Goal: Contribute content: Add original content to the website for others to see

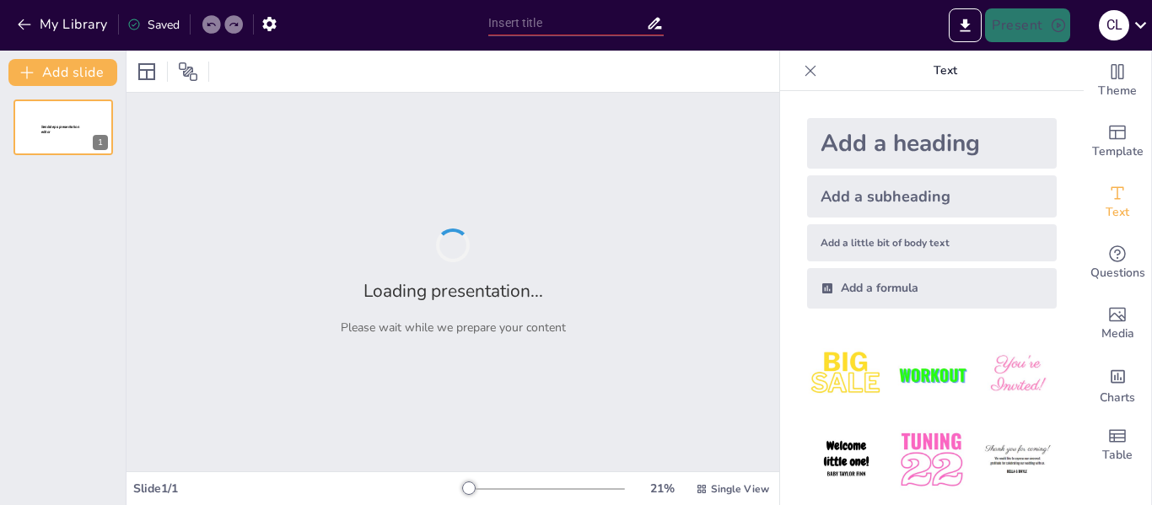
type input "La Ley de Aborto en [GEOGRAPHIC_DATA]: Implicaciones Éticas para los Servicios …"
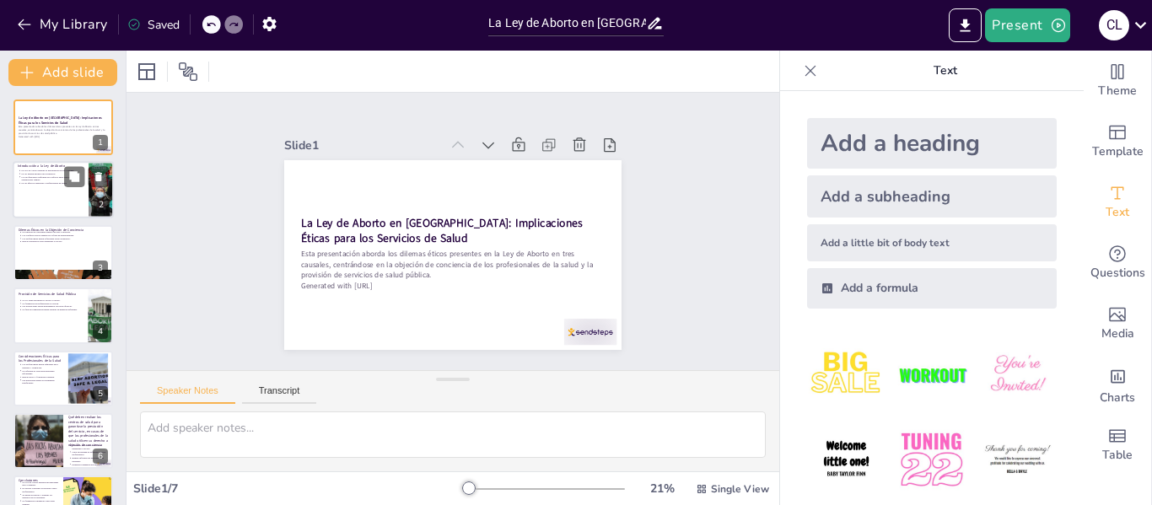
click at [59, 194] on div at bounding box center [63, 190] width 101 height 57
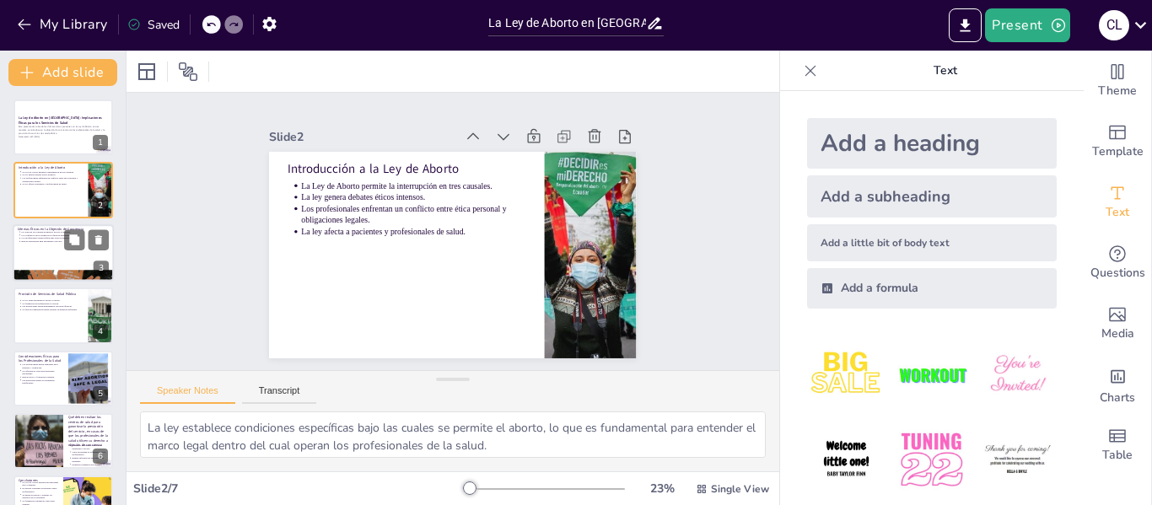
click at [45, 244] on div at bounding box center [63, 252] width 101 height 57
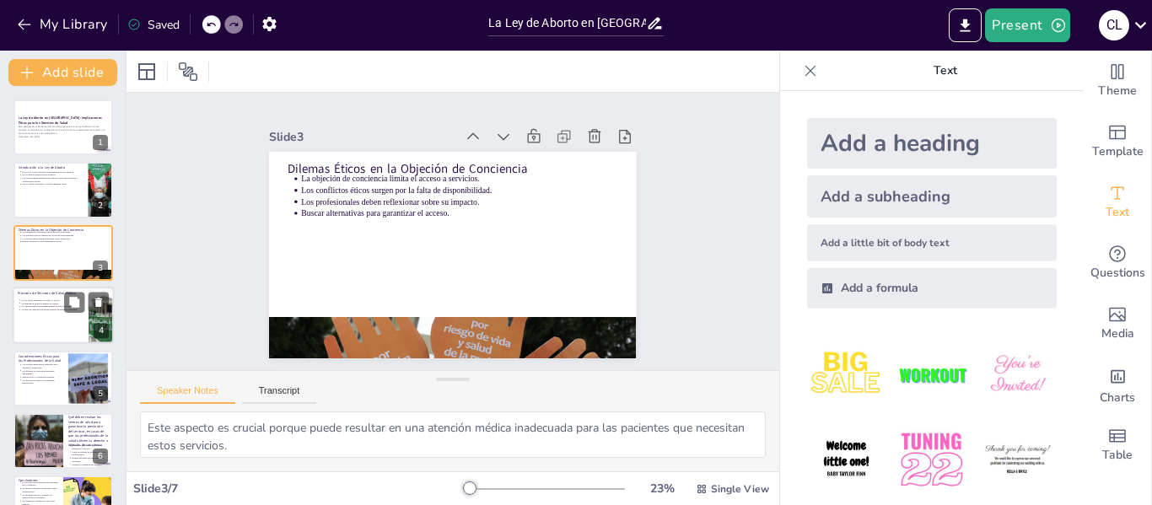
click at [19, 317] on div at bounding box center [63, 315] width 101 height 57
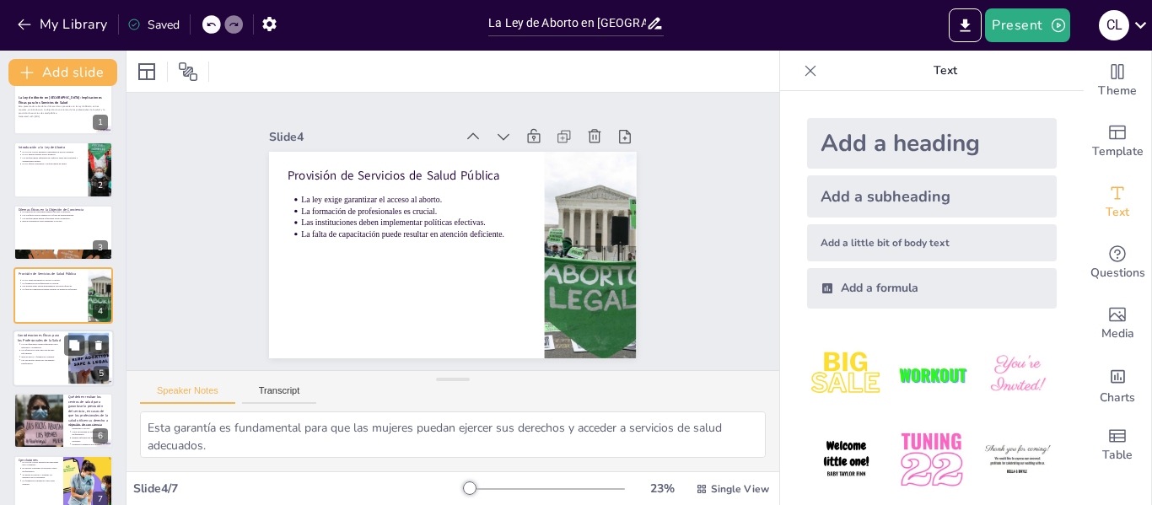
click at [38, 380] on div at bounding box center [63, 358] width 101 height 57
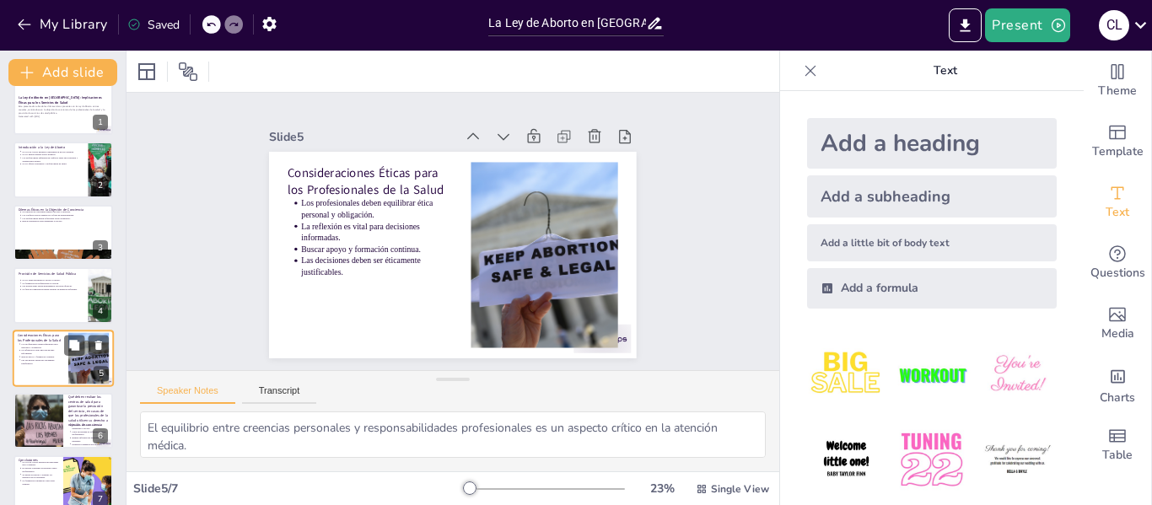
scroll to position [40, 0]
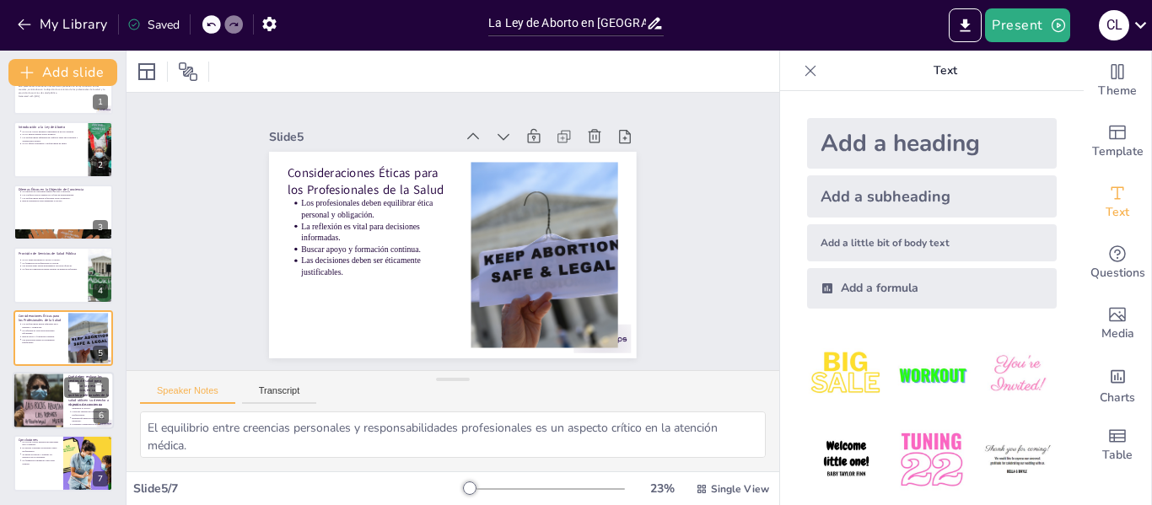
click at [38, 382] on div at bounding box center [38, 400] width 125 height 57
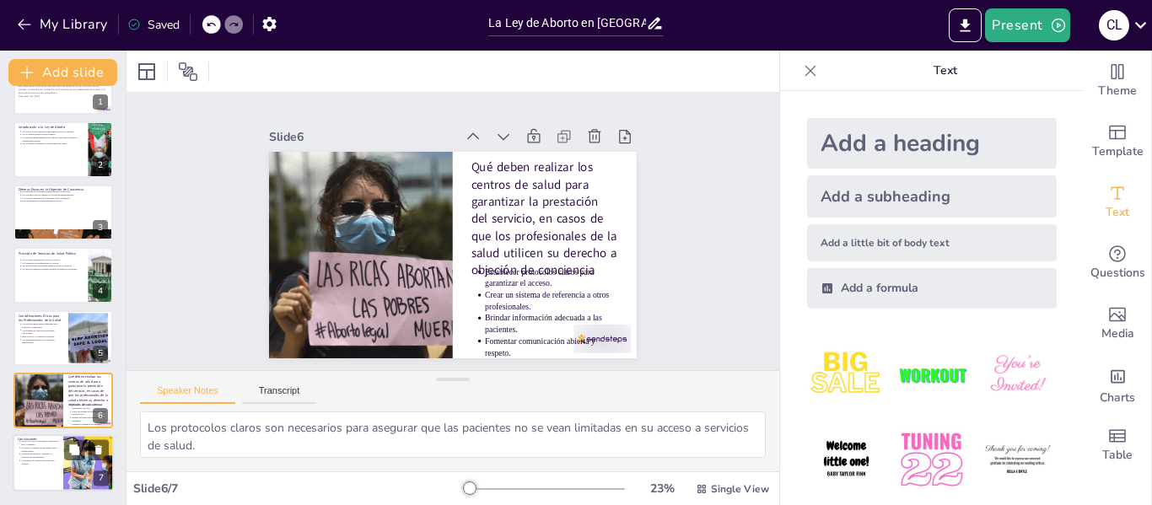
click at [31, 443] on p "La Ley de Aborto presenta un panorama ético complejo." at bounding box center [39, 443] width 37 height 7
type textarea "Comprender este panorama es fundamental para abordar los dilemas éticos que sur…"
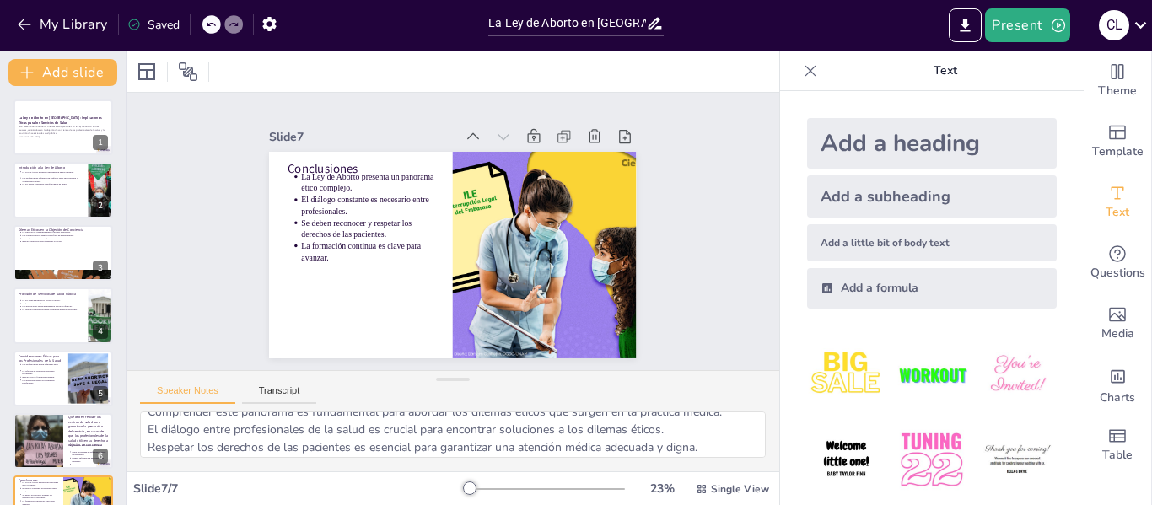
scroll to position [0, 0]
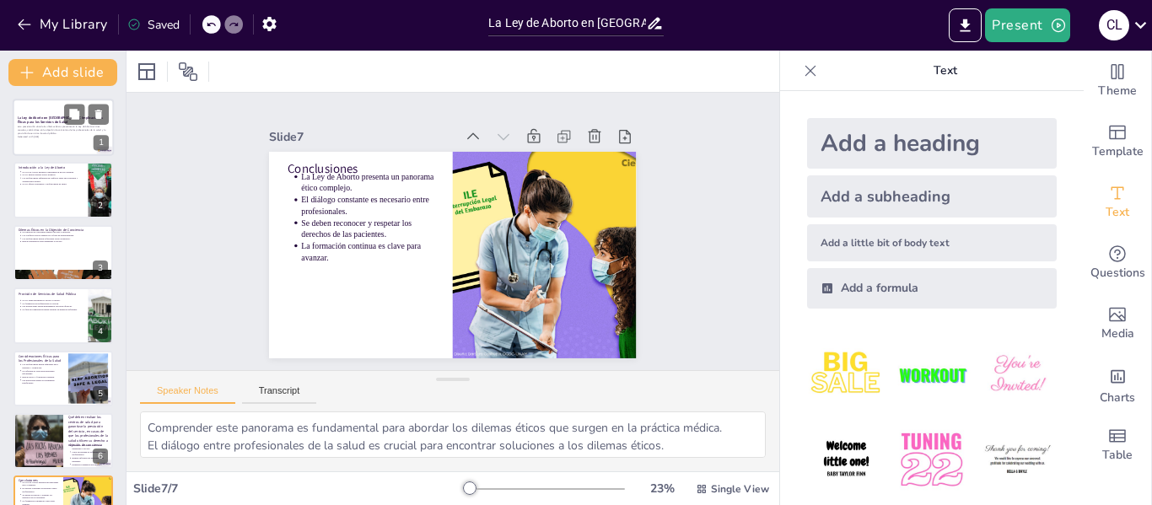
click at [42, 140] on div at bounding box center [63, 127] width 101 height 57
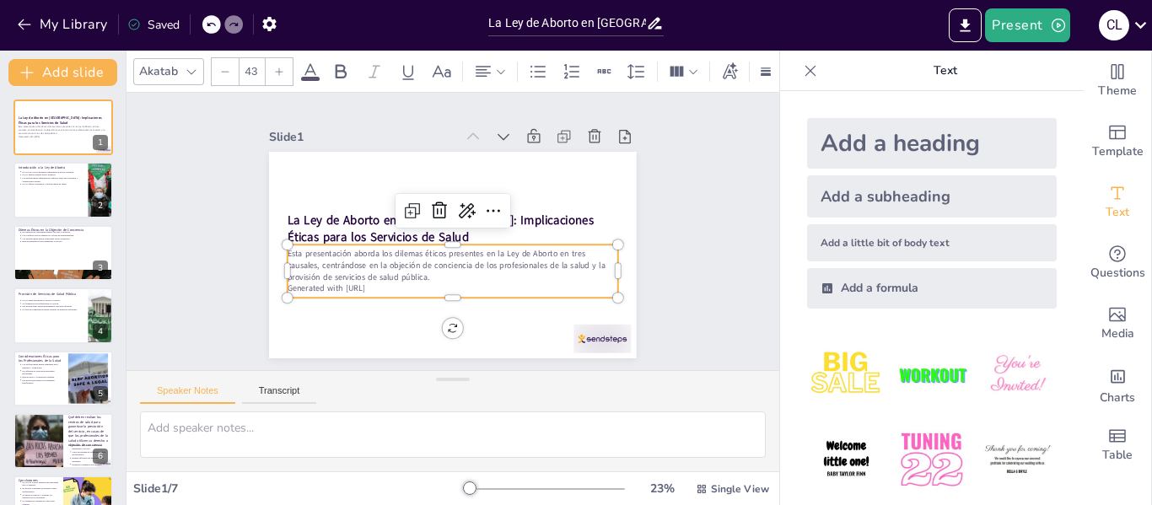
click at [349, 274] on p "Esta presentación aborda los dilemas éticos presentes en la Ley de Aborto en tr…" at bounding box center [470, 202] width 304 height 195
click at [656, 199] on div "Slide 1 La Ley de Aborto en [GEOGRAPHIC_DATA]: Implicaciones Éticas para los Se…" at bounding box center [453, 232] width 406 height 696
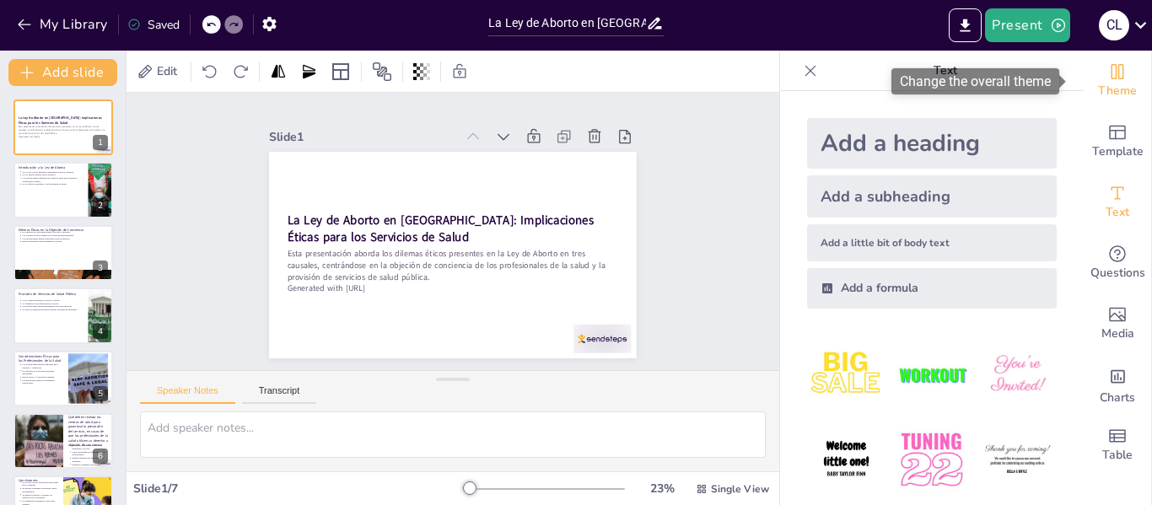
click at [1098, 89] on span "Theme" at bounding box center [1117, 91] width 39 height 19
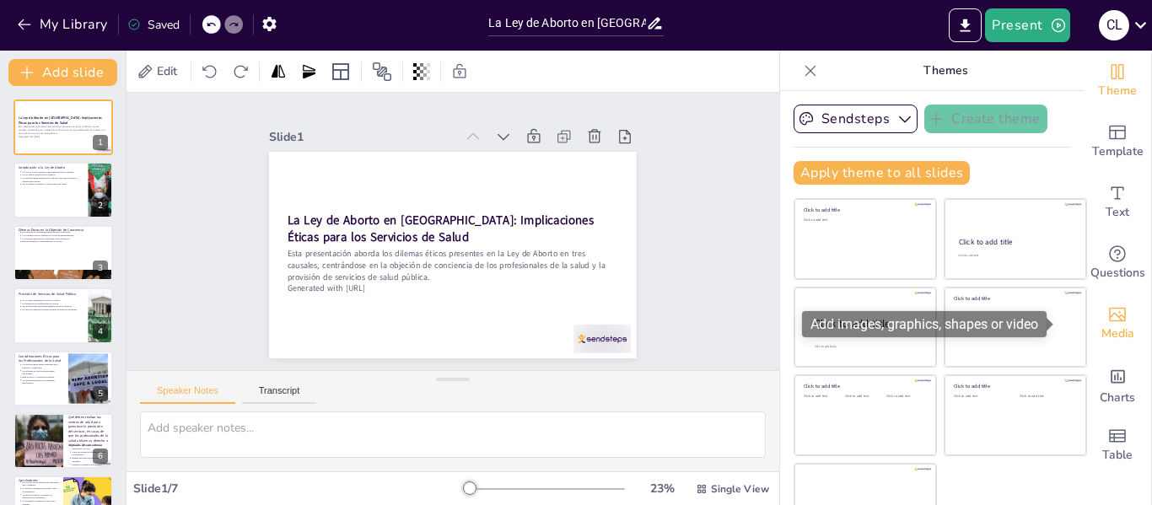
click at [1107, 318] on icon "Add images, graphics, shapes or video" at bounding box center [1117, 314] width 20 height 20
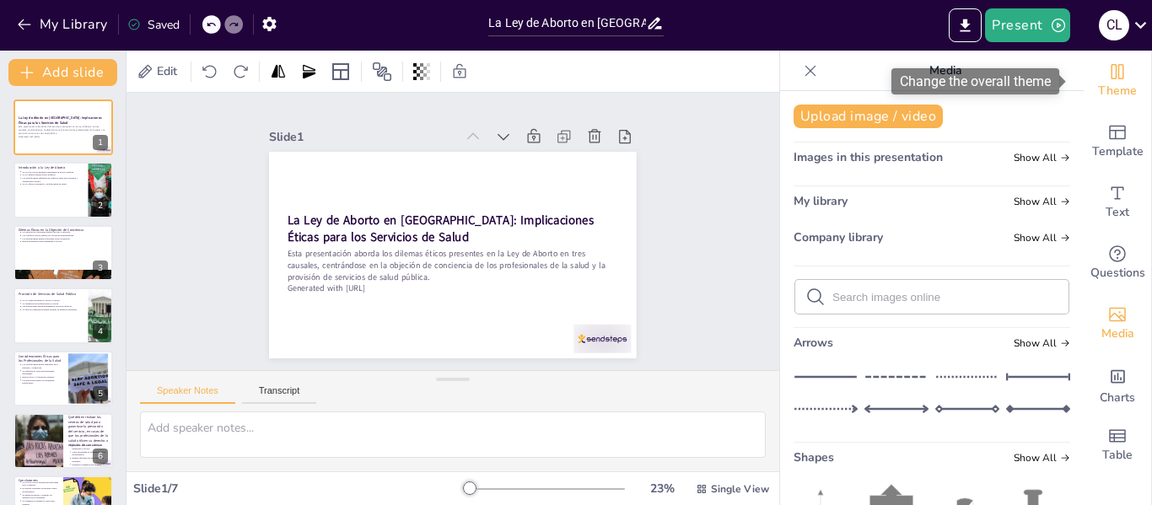
click at [1086, 75] on div "Theme" at bounding box center [1117, 81] width 67 height 61
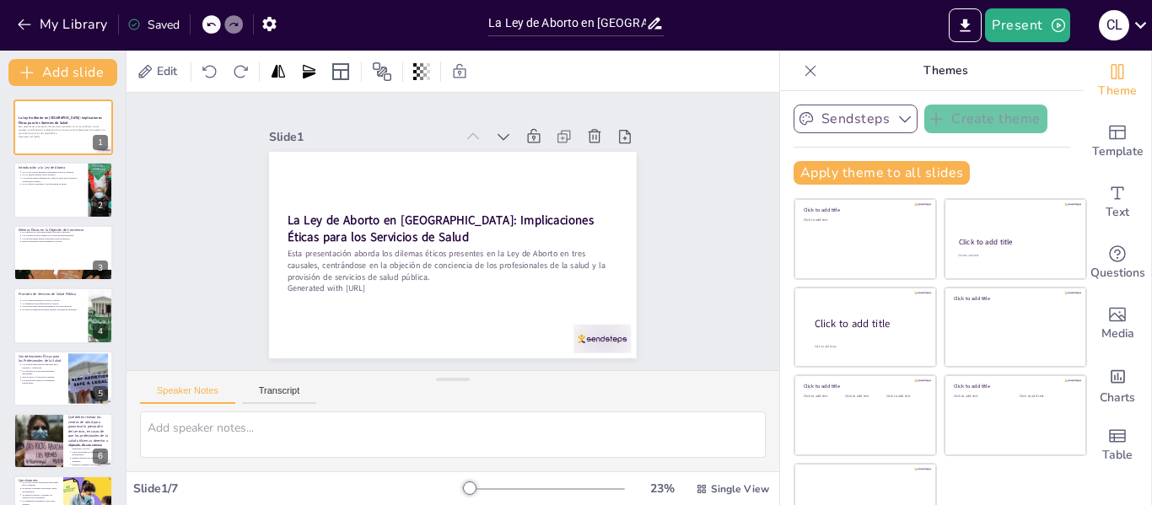
click at [896, 126] on icon "button" at bounding box center [904, 118] width 17 height 17
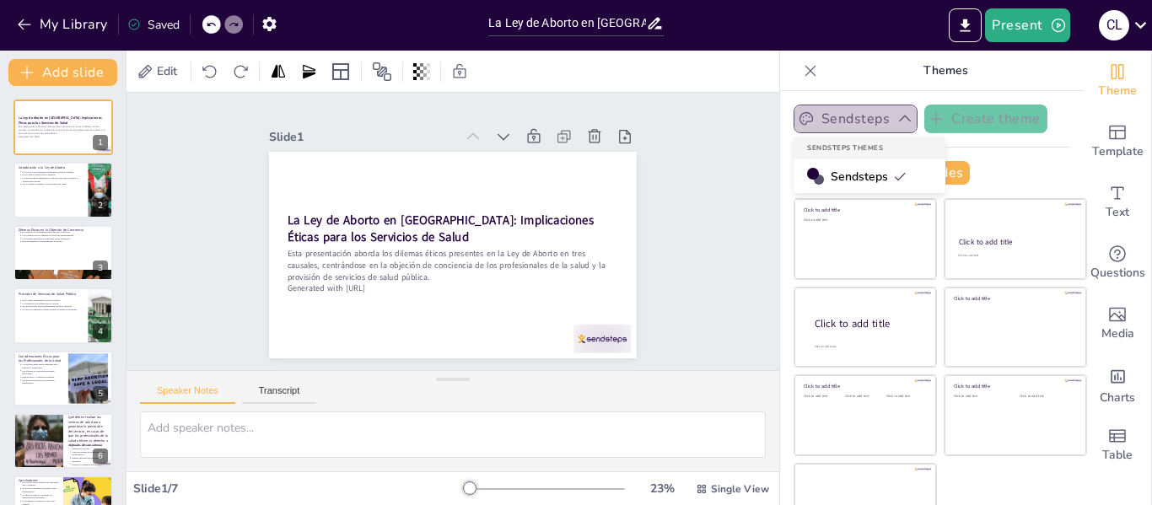
click at [896, 126] on icon "button" at bounding box center [904, 118] width 17 height 17
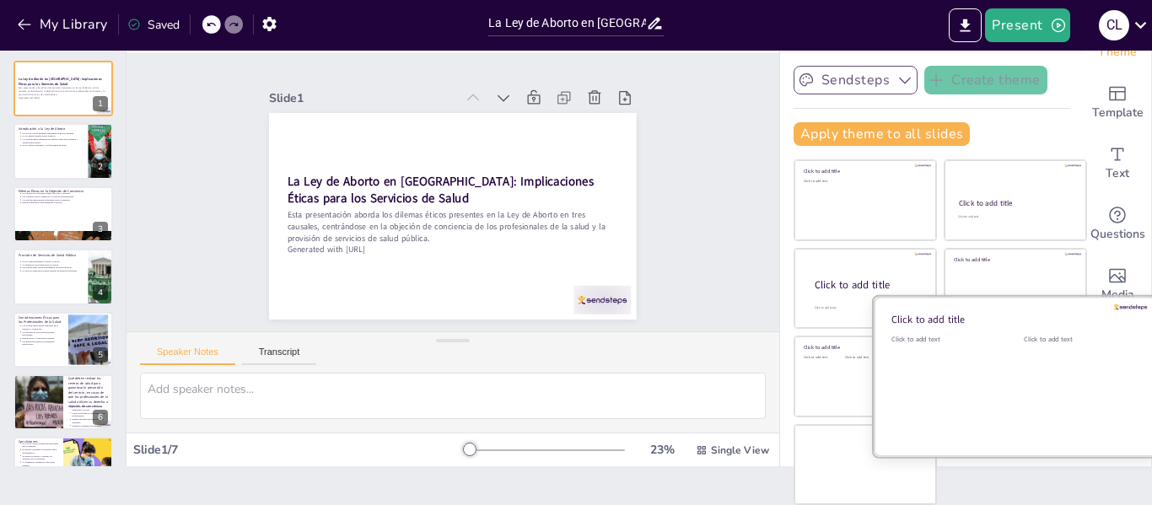
scroll to position [38, 0]
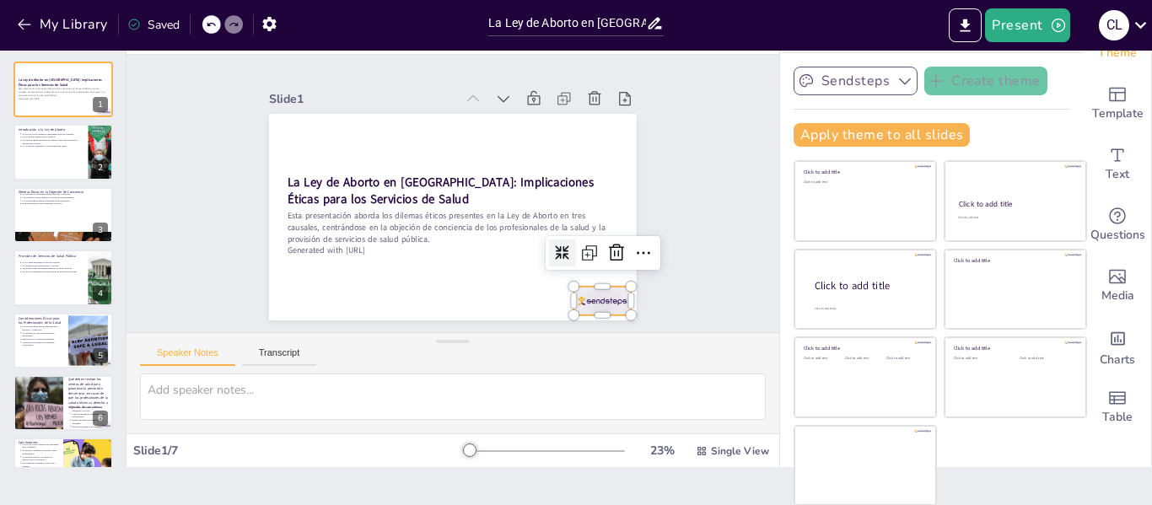
click at [419, 337] on div at bounding box center [396, 368] width 45 height 63
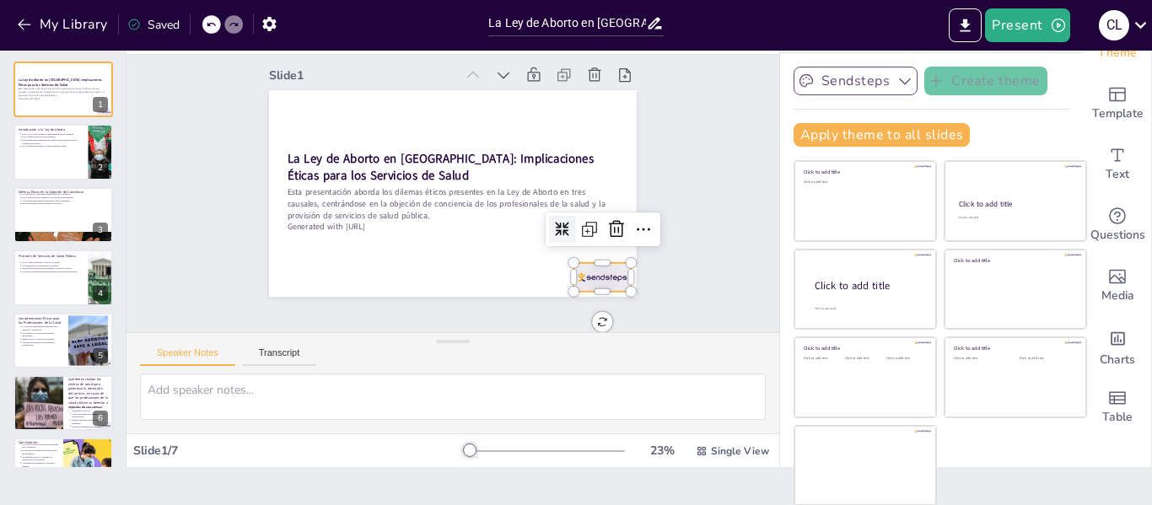
scroll to position [0, 0]
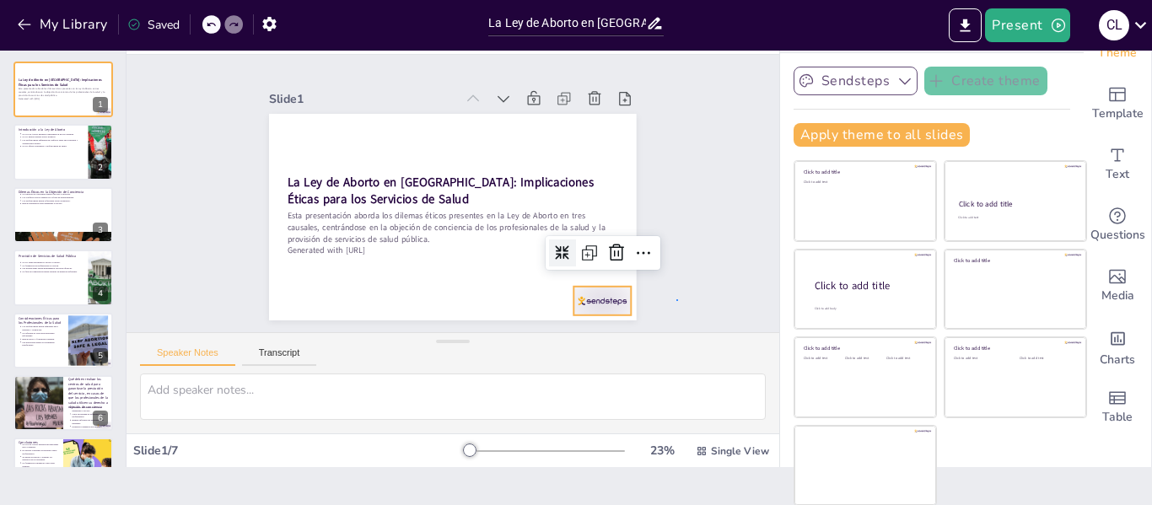
click at [676, 270] on div "Slide 1 La Ley de Aborto en [GEOGRAPHIC_DATA]: Implicaciones Éticas para los Se…" at bounding box center [452, 193] width 670 height 643
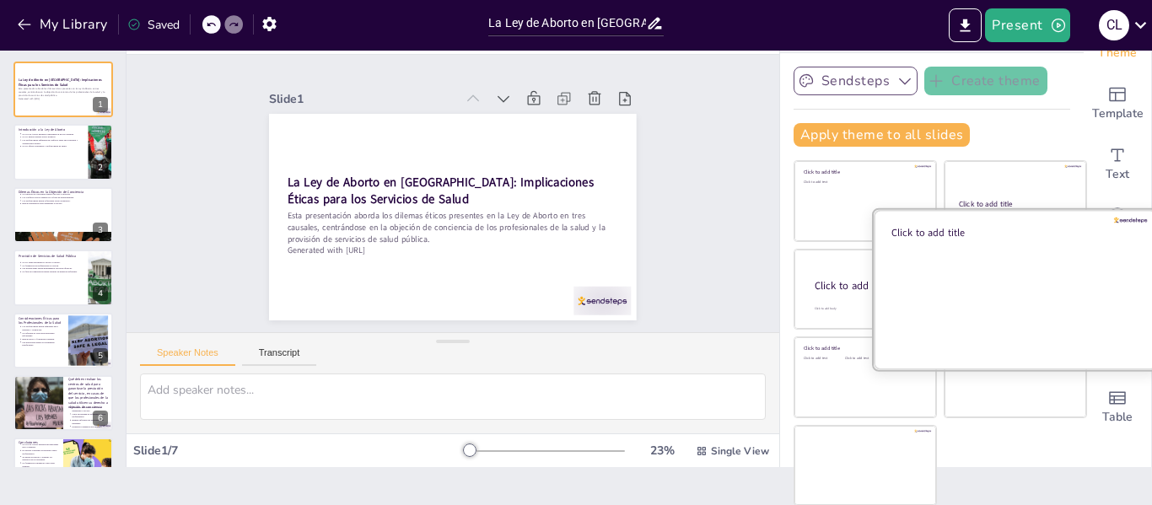
scroll to position [39, 0]
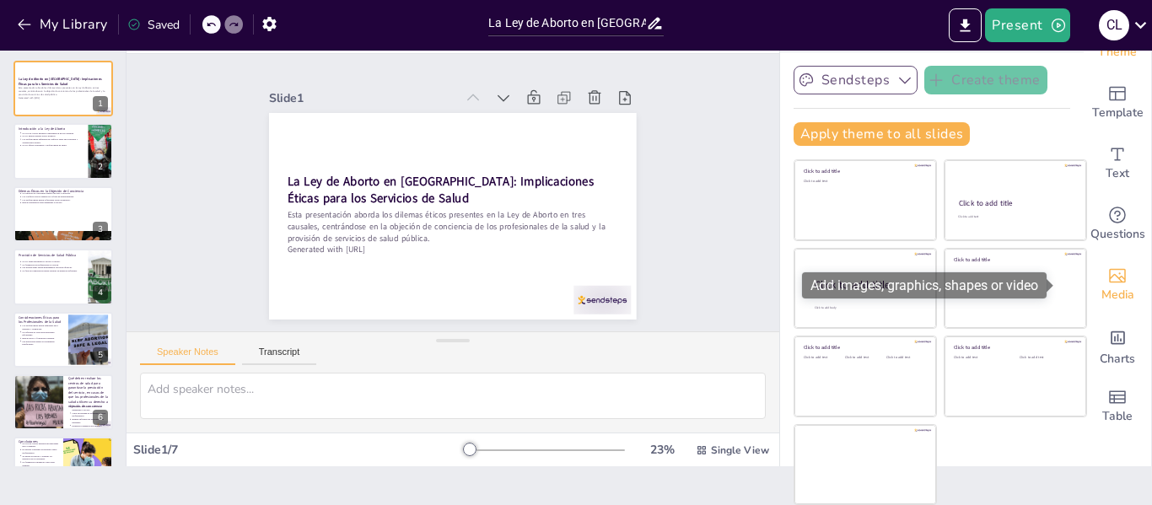
click at [1107, 276] on div "Media" at bounding box center [1117, 285] width 67 height 61
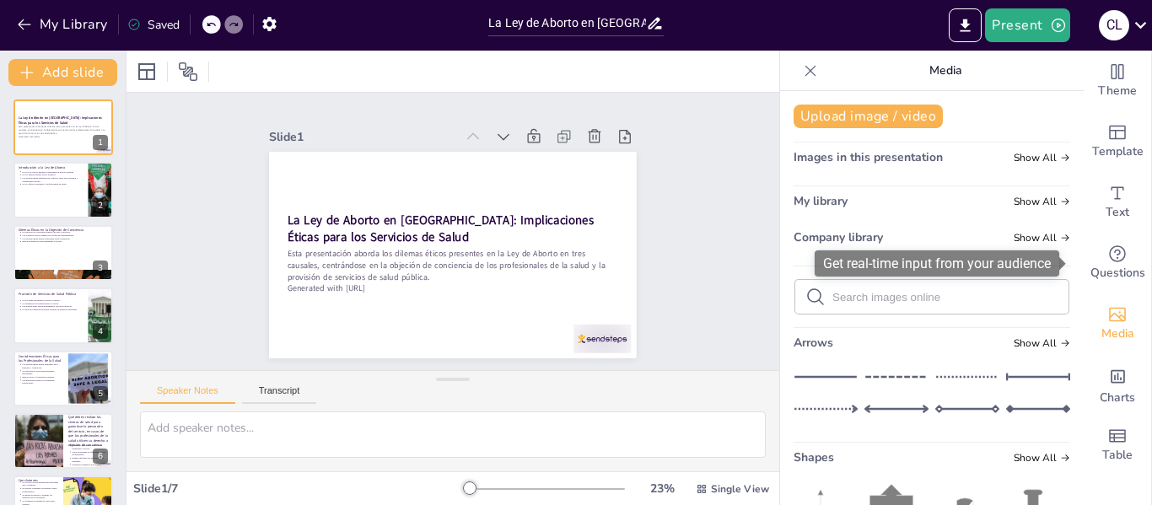
scroll to position [0, 0]
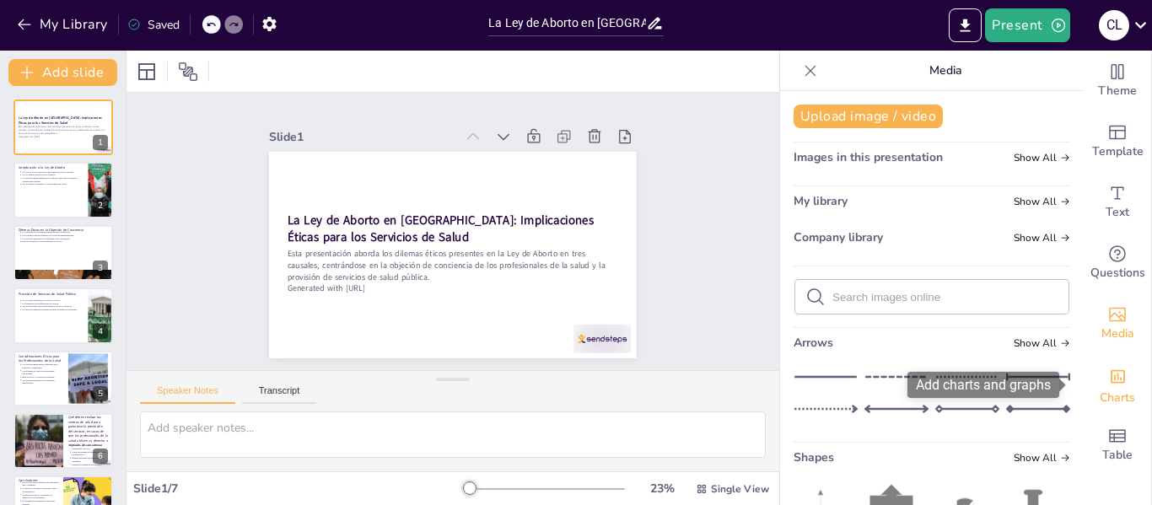
click at [1109, 383] on icon "Add charts and graphs" at bounding box center [1118, 377] width 18 height 18
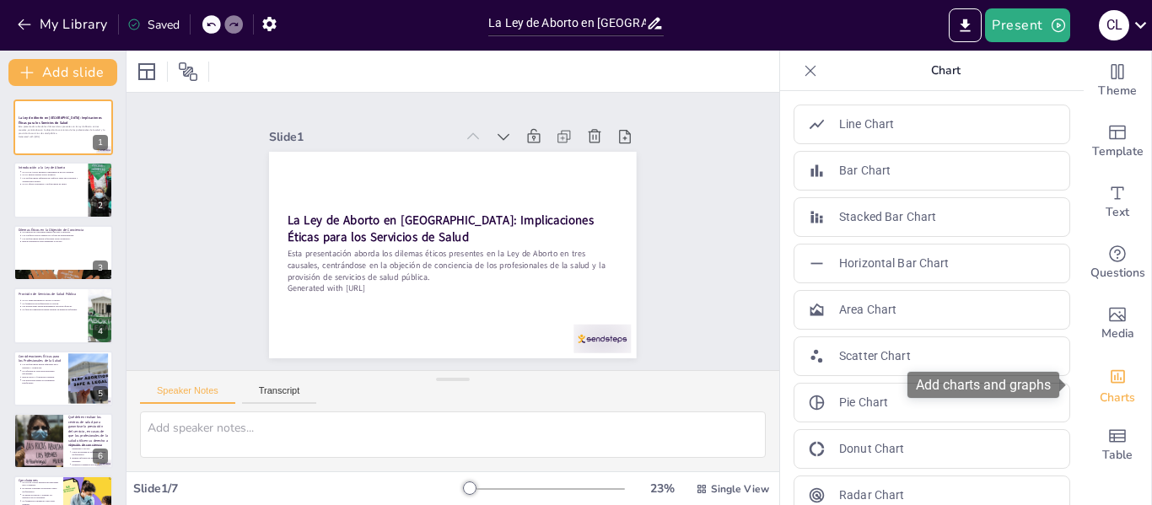
click at [1109, 383] on icon "Add charts and graphs" at bounding box center [1118, 377] width 18 height 18
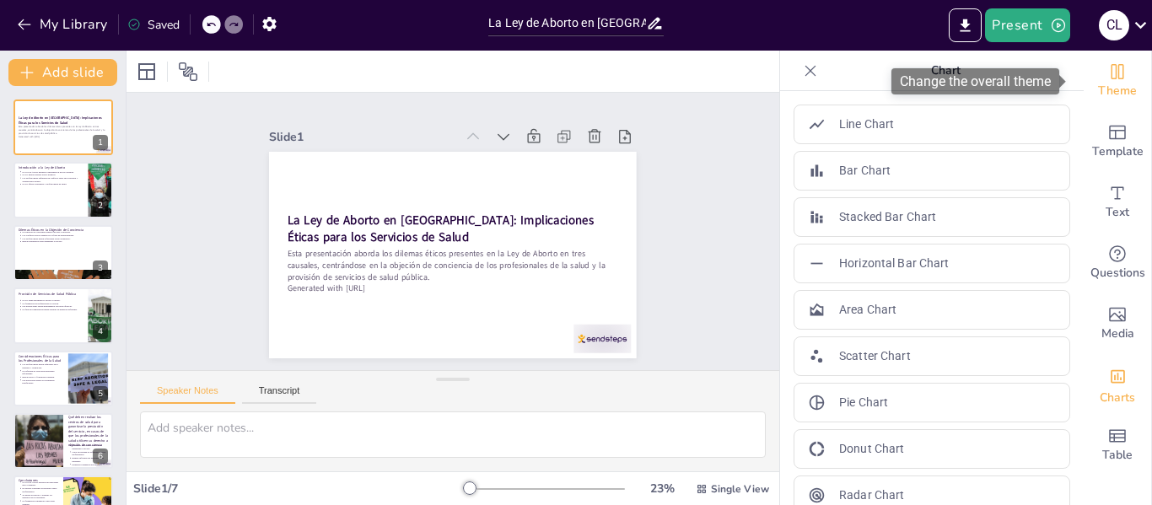
click at [1127, 69] on div "Theme" at bounding box center [1117, 81] width 67 height 61
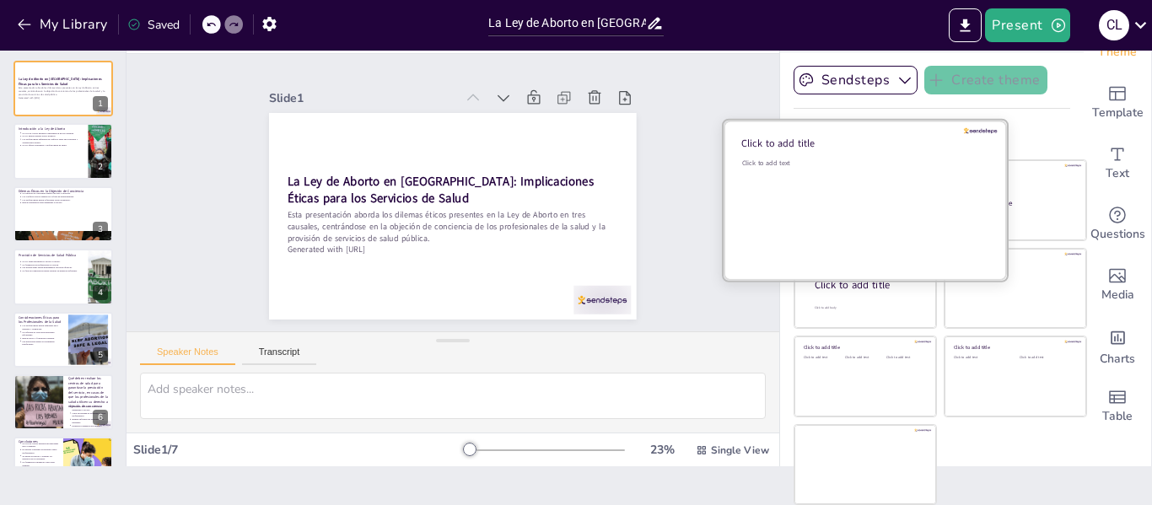
scroll to position [39, 0]
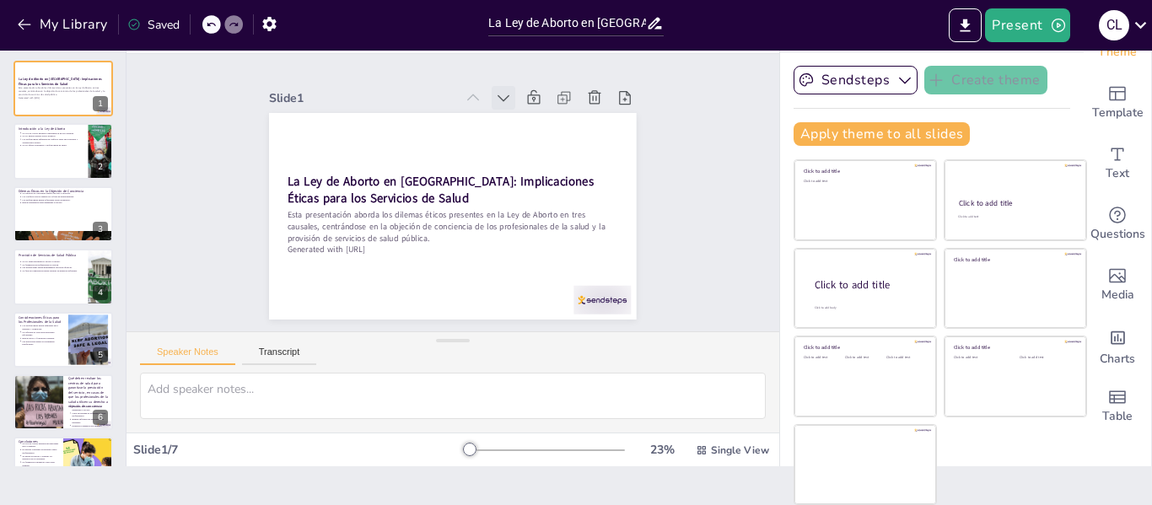
click at [547, 166] on icon at bounding box center [559, 178] width 24 height 24
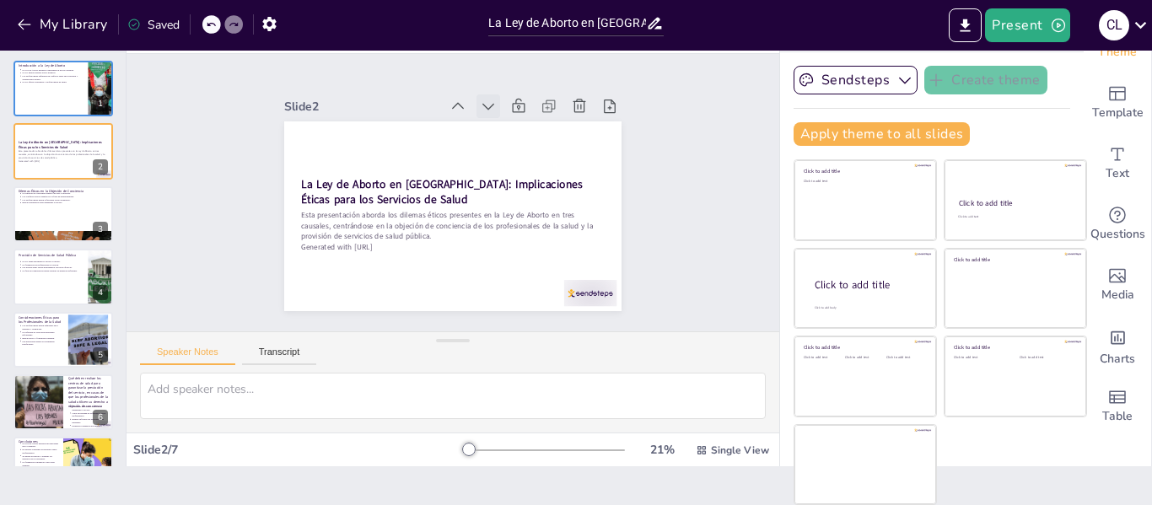
click at [446, 275] on icon at bounding box center [436, 285] width 20 height 20
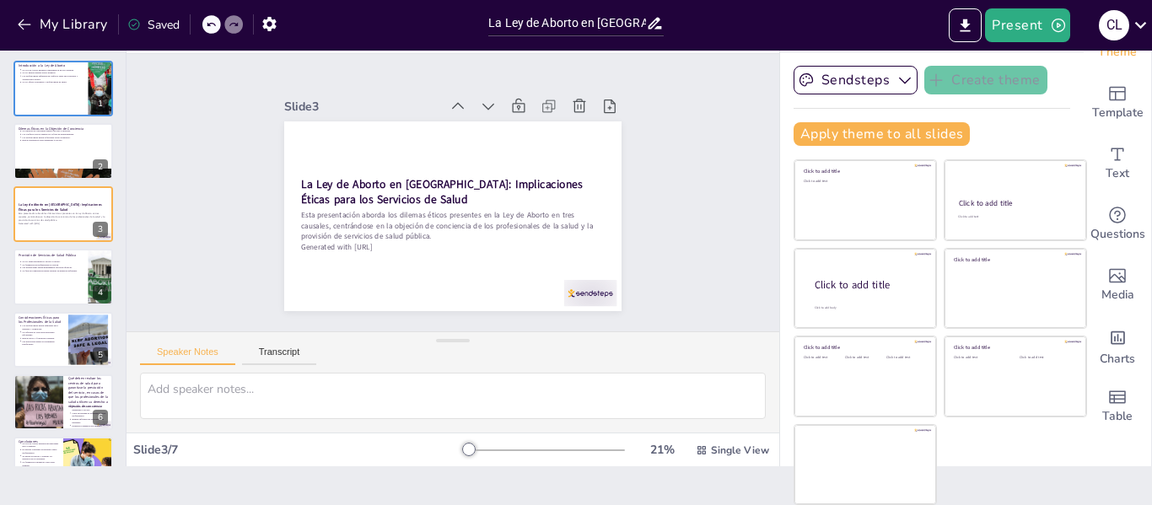
scroll to position [0, 0]
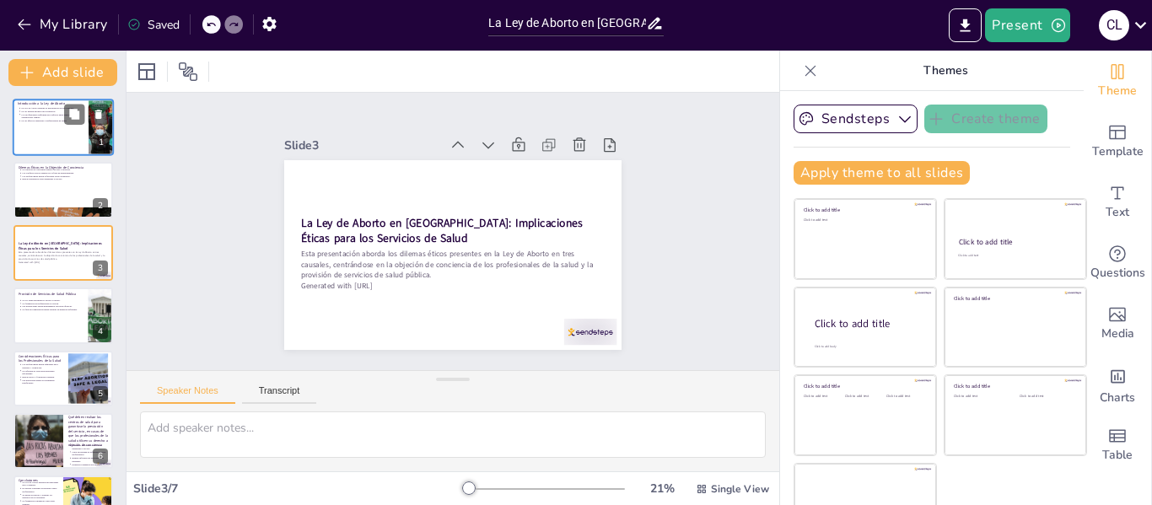
click at [17, 128] on div at bounding box center [63, 127] width 101 height 57
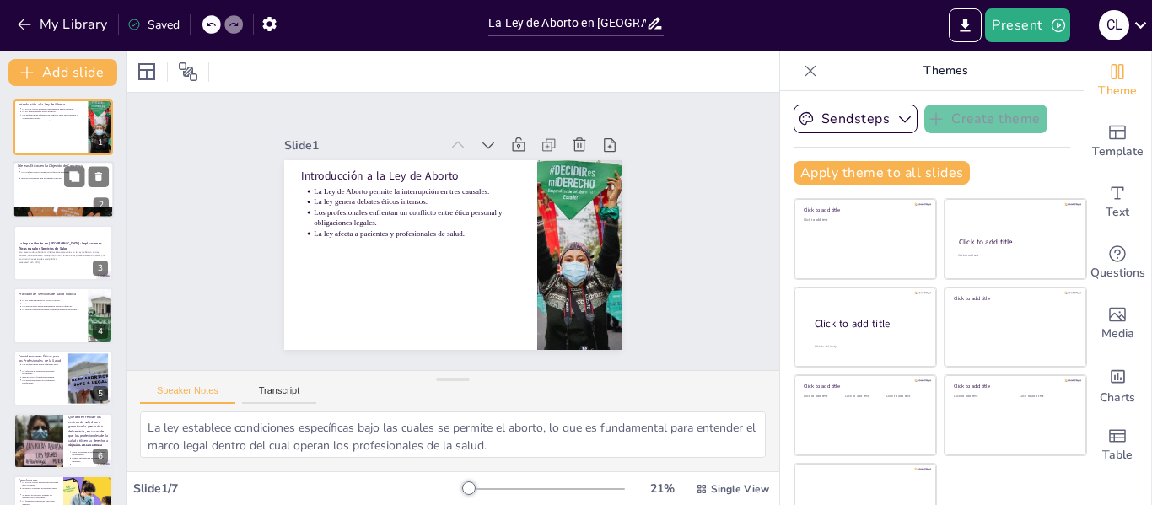
click at [56, 177] on p "Buscar alternativas para garantizar el acceso." at bounding box center [65, 178] width 88 height 3
type textarea "Este aspecto es crucial porque puede resultar en una atención médica inadecuada…"
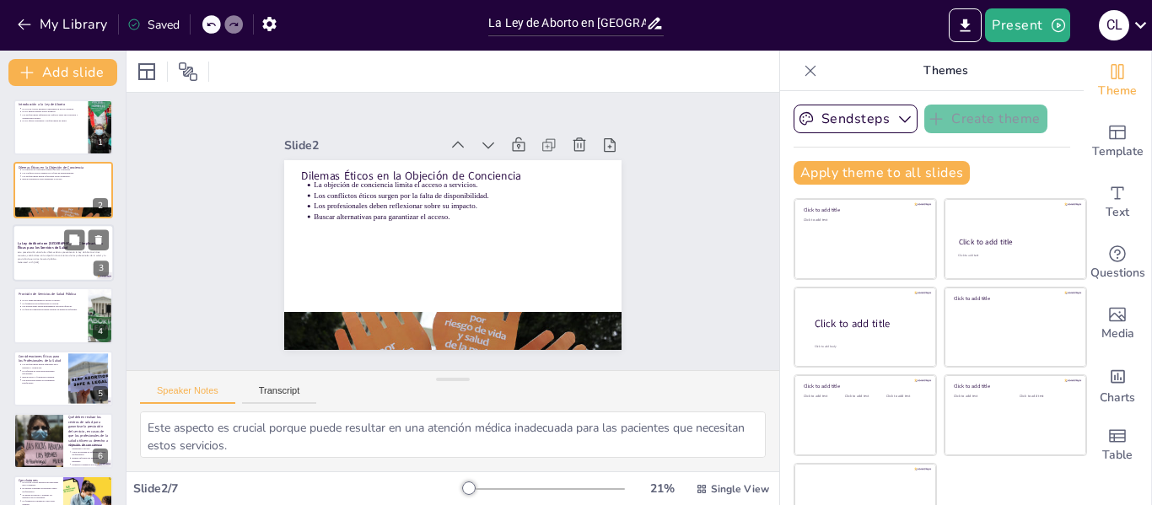
click at [36, 269] on div at bounding box center [63, 252] width 101 height 57
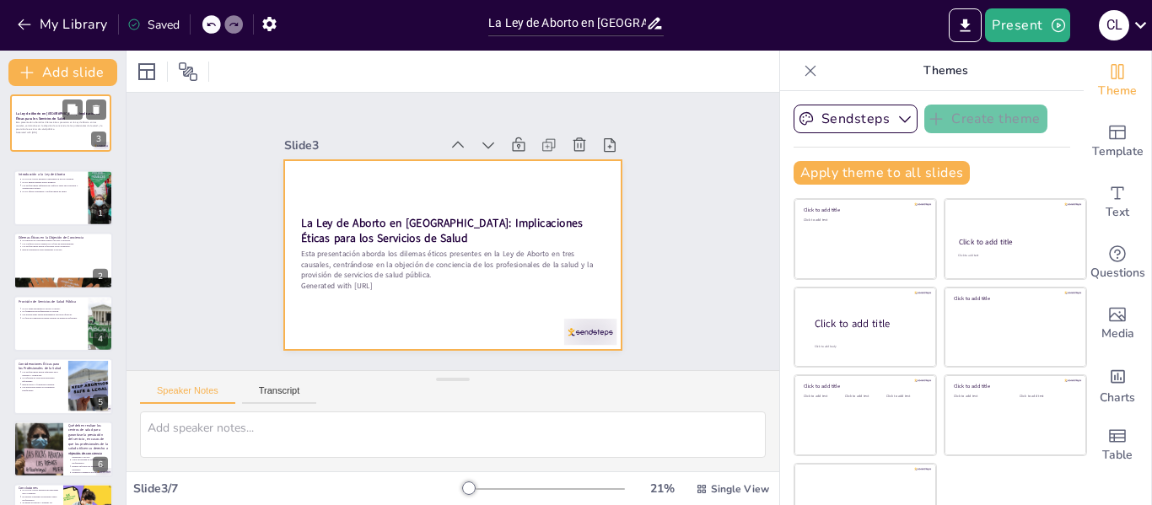
drag, startPoint x: 36, startPoint y: 269, endPoint x: 35, endPoint y: 133, distance: 135.8
click at [35, 95] on div "La Ley de Aborto en [GEOGRAPHIC_DATA]: Implicaciones Éticas para los Servicios …" at bounding box center [61, 95] width 100 height 0
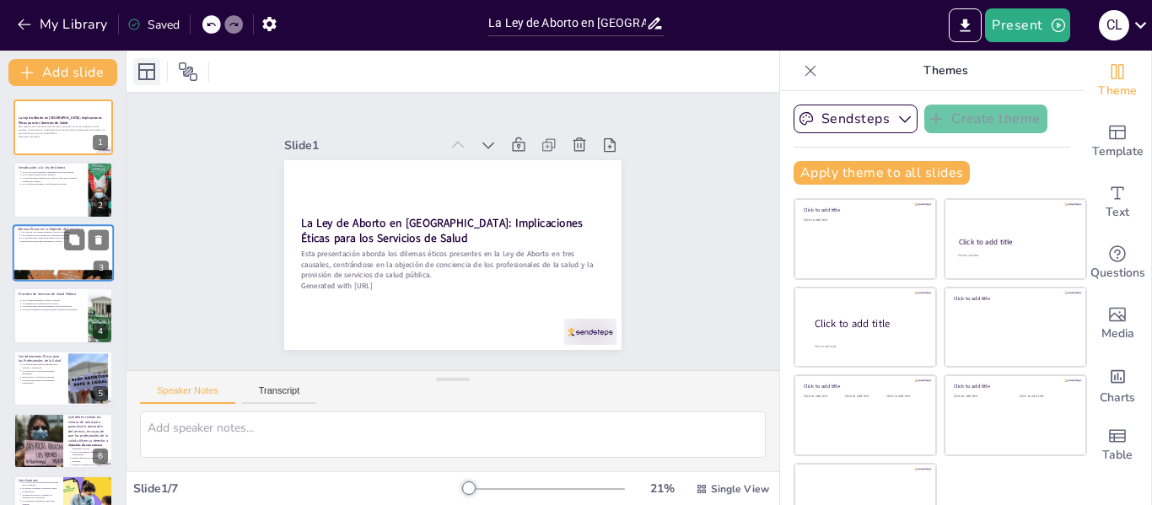
click at [138, 80] on icon at bounding box center [147, 72] width 20 height 20
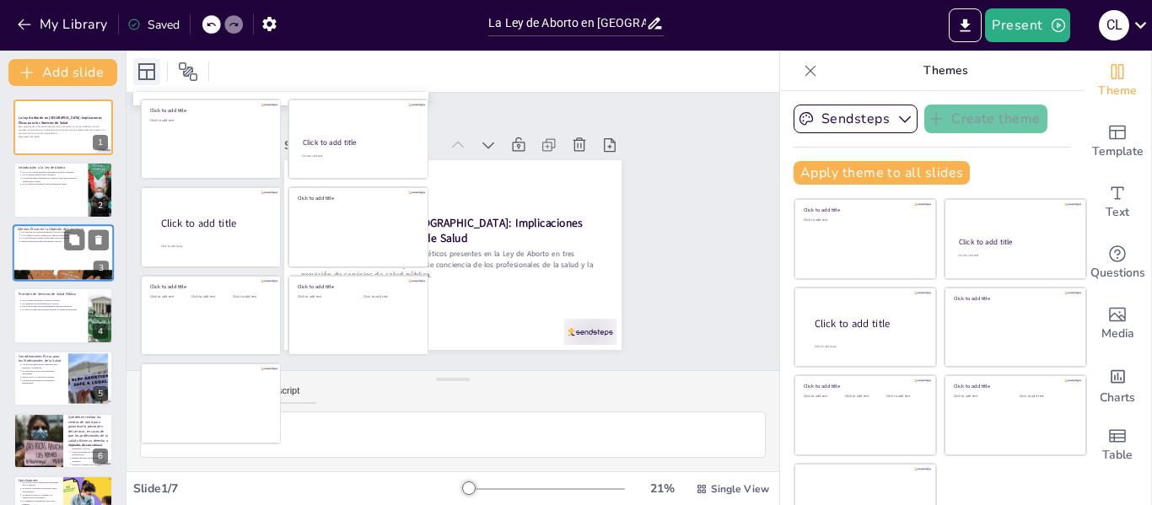
click at [138, 80] on icon at bounding box center [147, 72] width 20 height 20
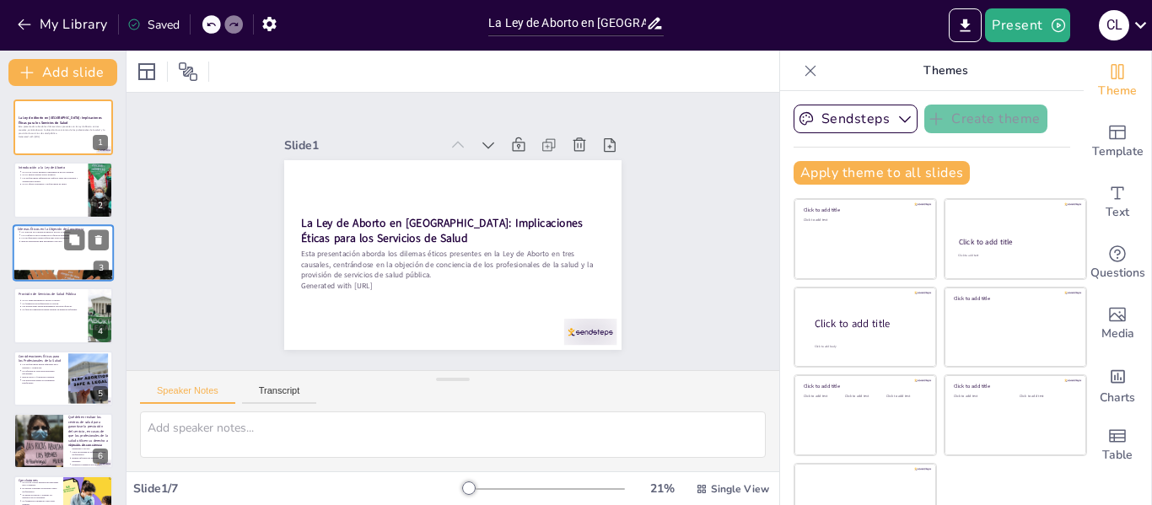
click at [245, 74] on div at bounding box center [452, 71] width 653 height 41
click at [178, 69] on icon at bounding box center [188, 72] width 20 height 20
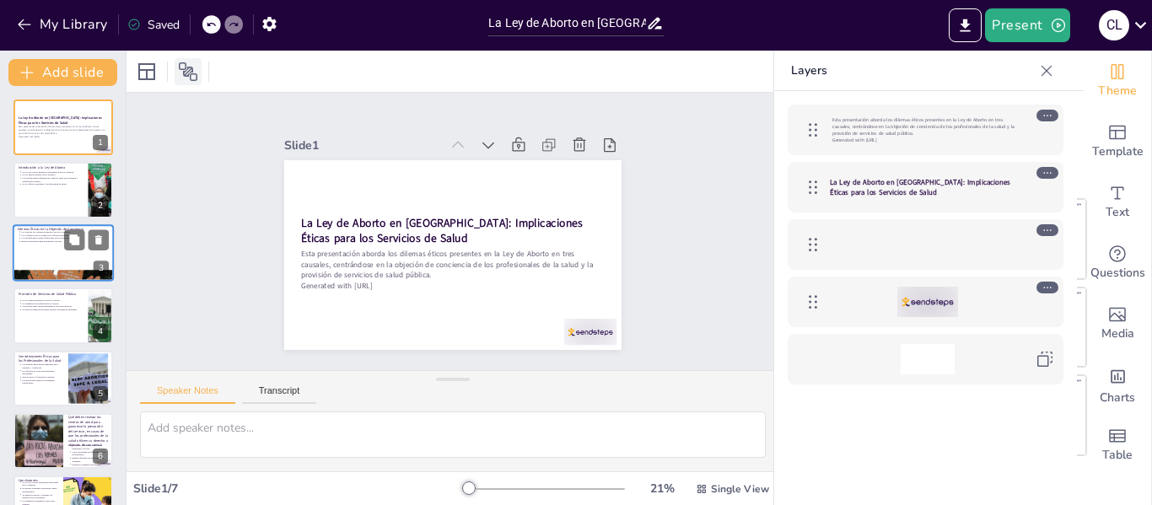
click at [178, 69] on icon at bounding box center [188, 72] width 20 height 20
click at [527, 127] on div "Slide 1" at bounding box center [539, 230] width 24 height 337
click at [1048, 69] on icon at bounding box center [1046, 70] width 11 height 11
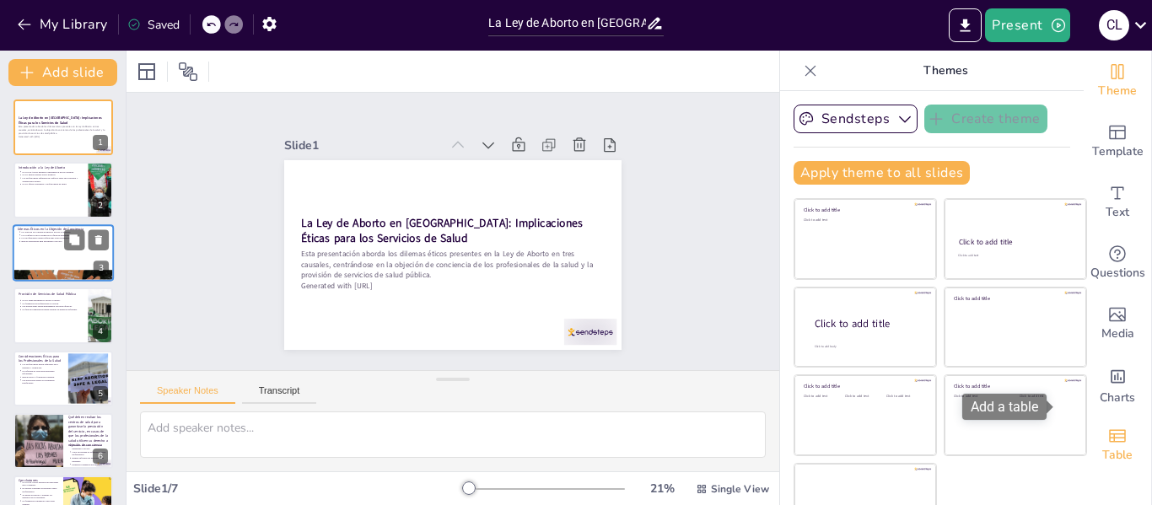
scroll to position [39, 0]
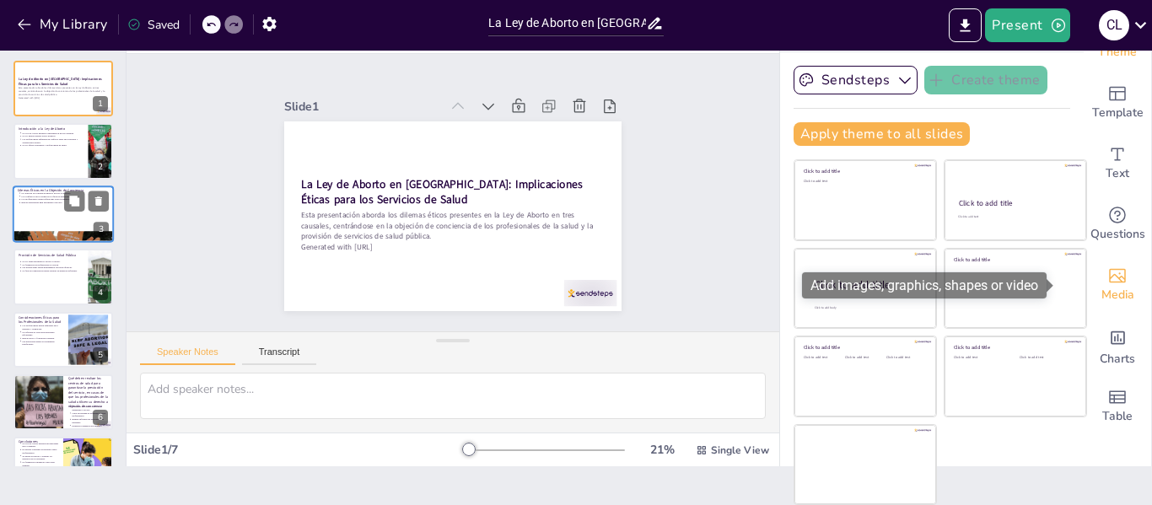
click at [1108, 277] on div "Media" at bounding box center [1117, 285] width 67 height 61
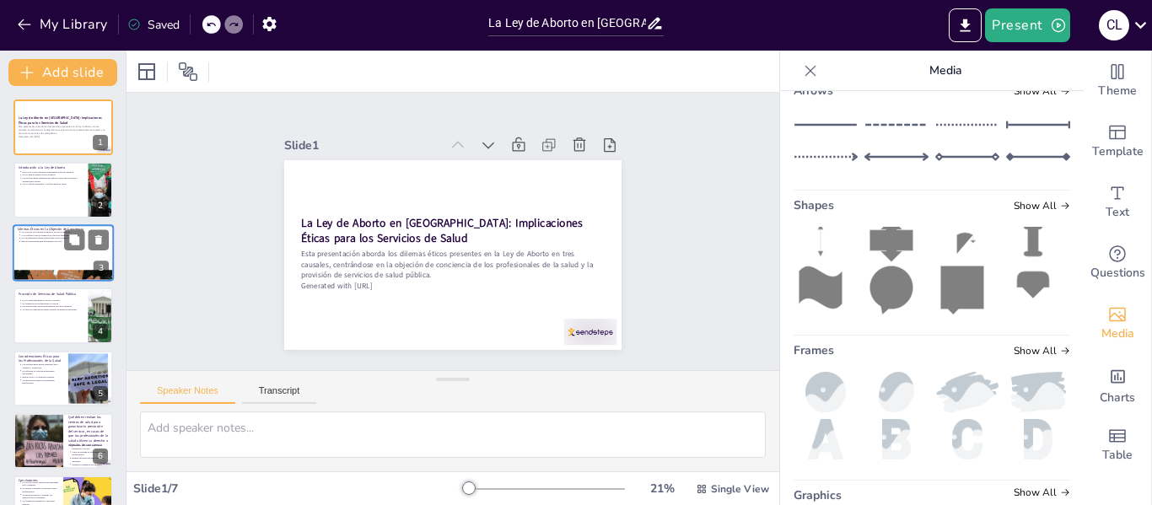
scroll to position [375, 0]
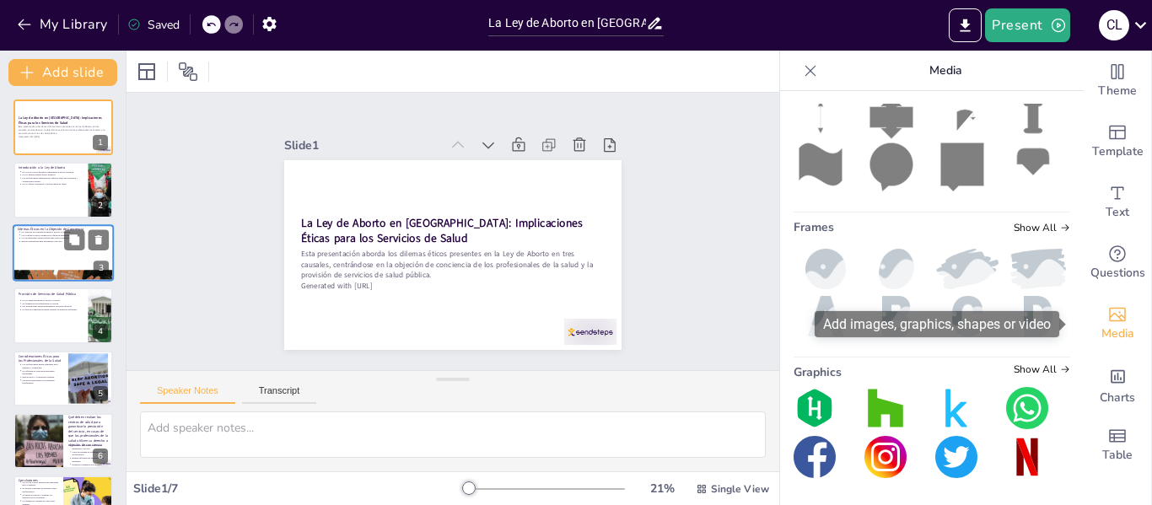
click at [1087, 330] on div "Media" at bounding box center [1117, 323] width 67 height 61
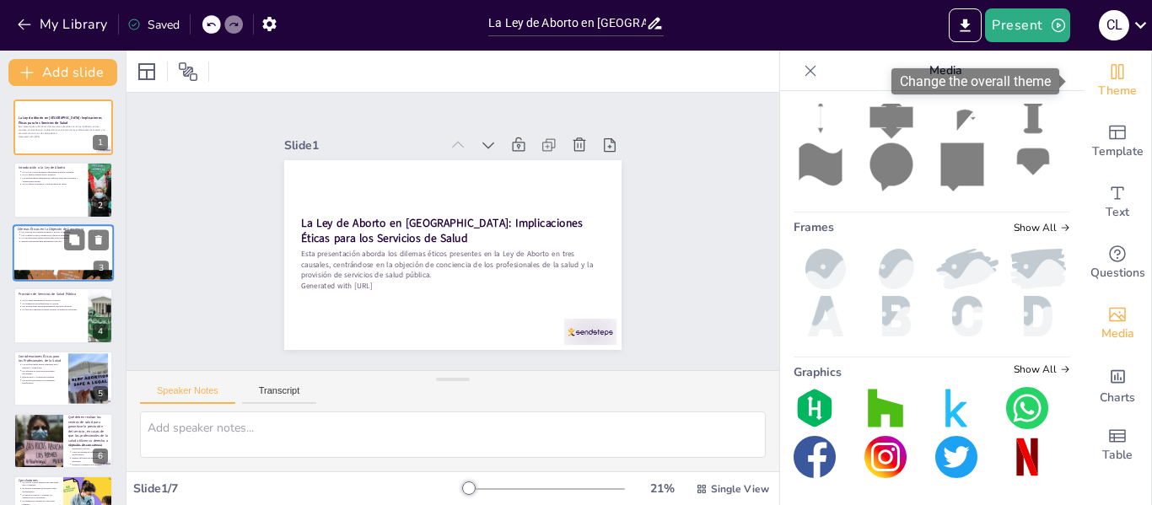
click at [1084, 90] on div "Theme" at bounding box center [1117, 81] width 67 height 61
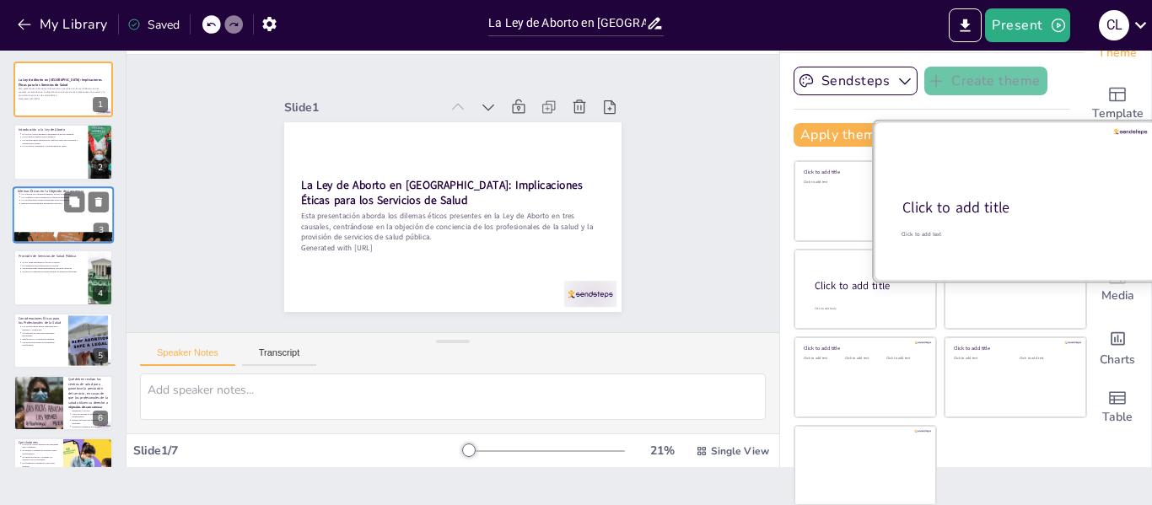
scroll to position [0, 0]
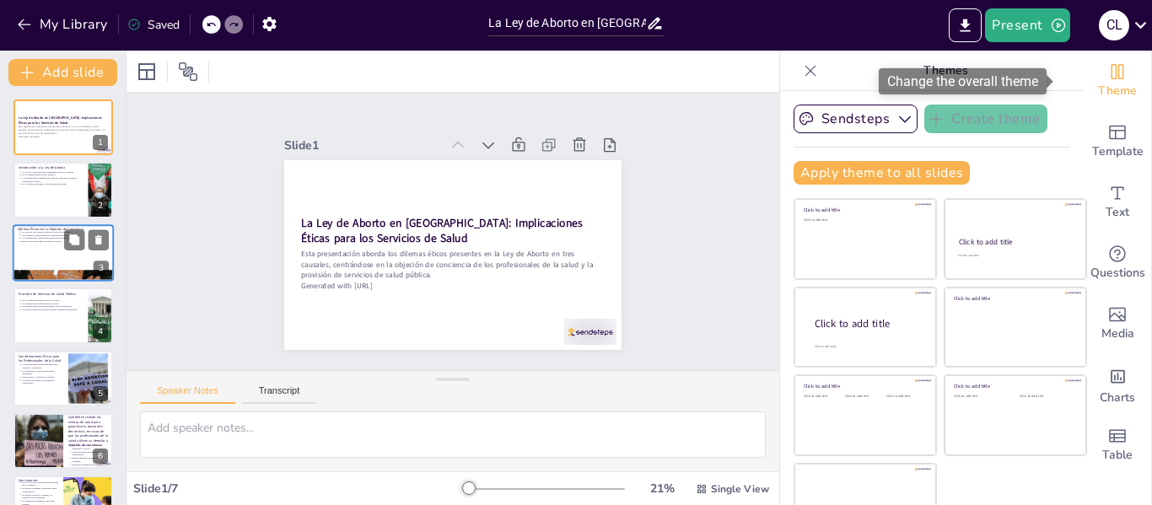
click at [1103, 75] on div "Theme" at bounding box center [1117, 81] width 67 height 61
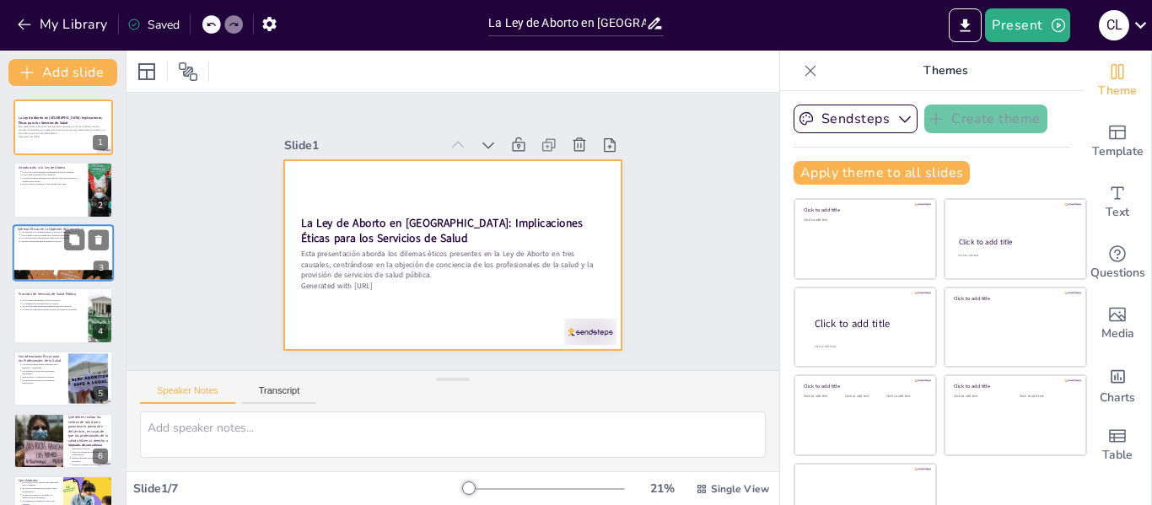
scroll to position [39, 0]
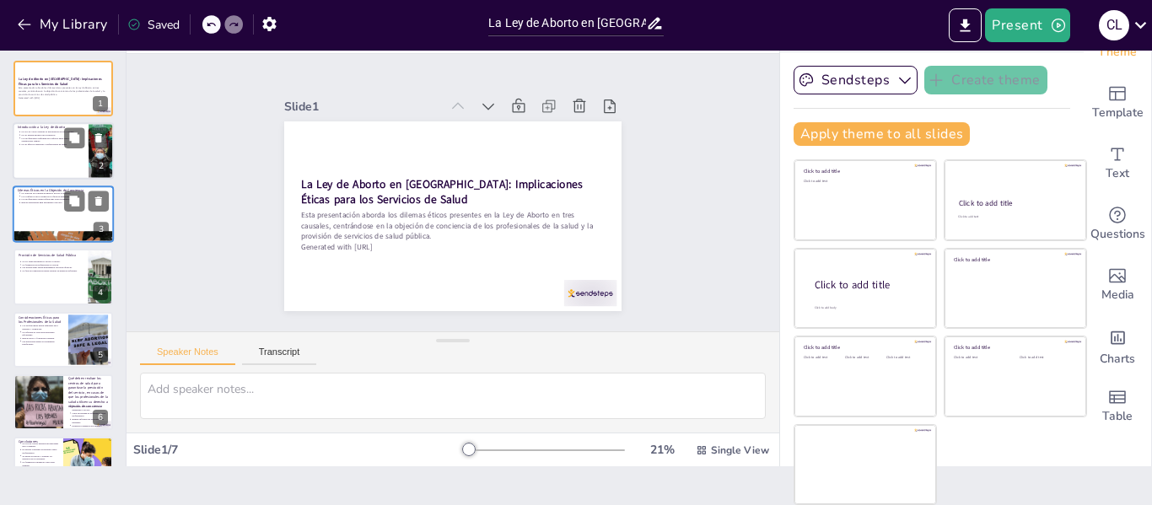
click at [108, 159] on div "2" at bounding box center [101, 166] width 15 height 15
type textarea "La ley establece condiciones específicas bajo las cuales se permite el aborto, …"
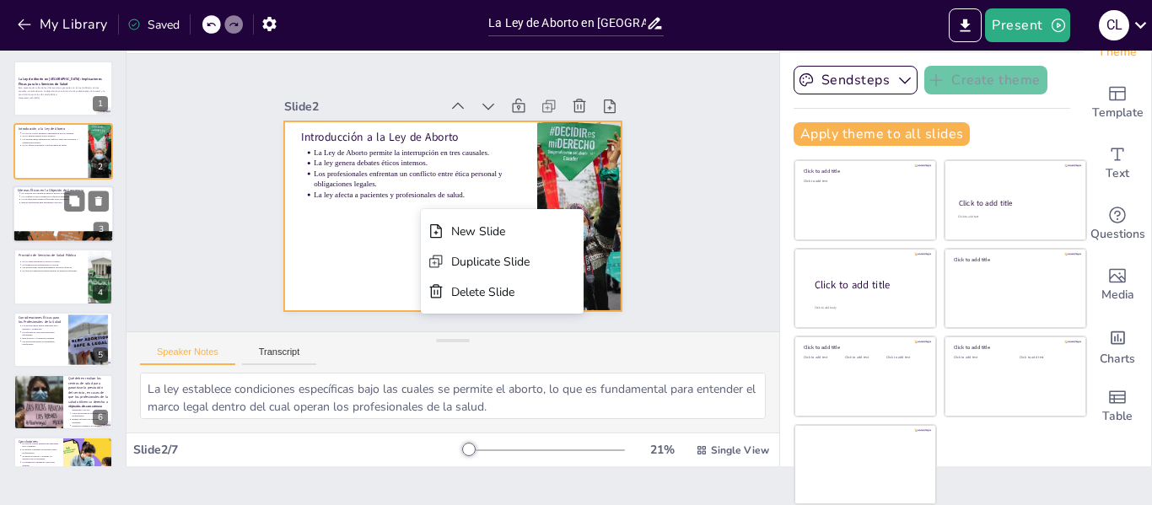
click at [198, 234] on div "Slide 1 La Ley de Aborto en [GEOGRAPHIC_DATA]: Implicaciones Éticas para los Se…" at bounding box center [453, 192] width 707 height 465
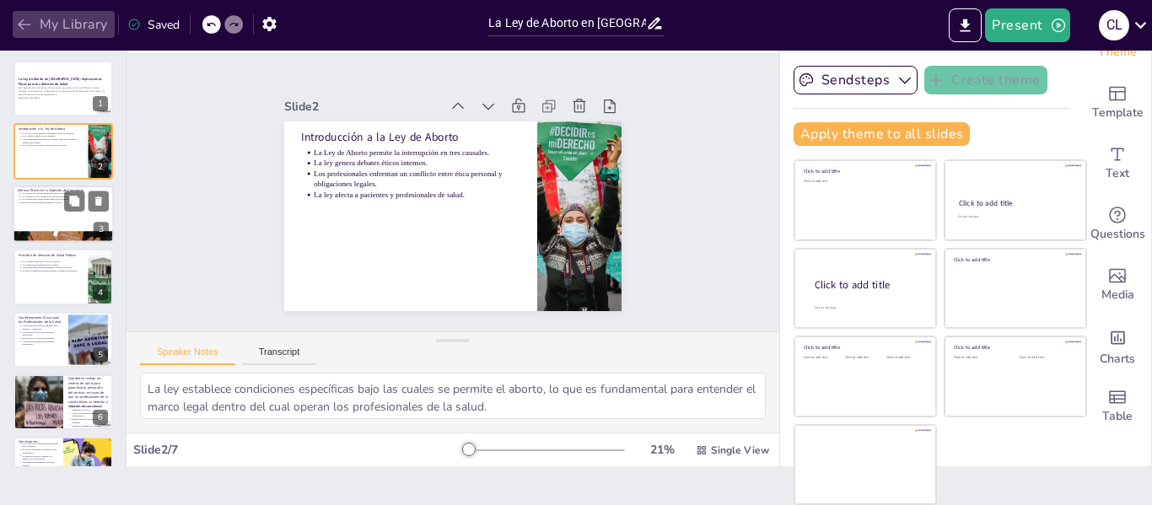
click at [13, 27] on button "My Library" at bounding box center [64, 24] width 102 height 27
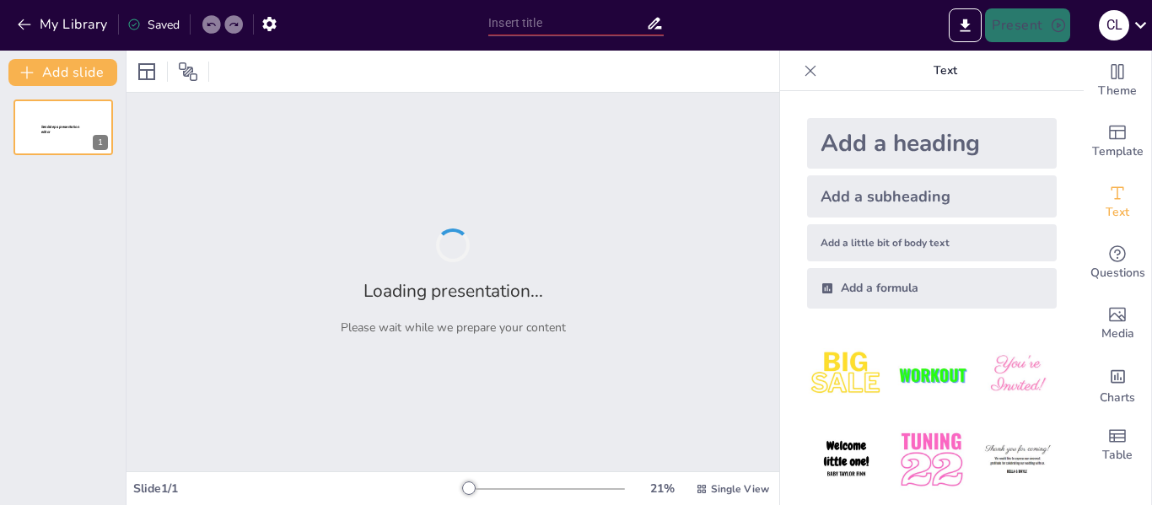
type input "Dilemas Éticos en la Ley de Aborto: Análisis de las Tres Causales y sus Implica…"
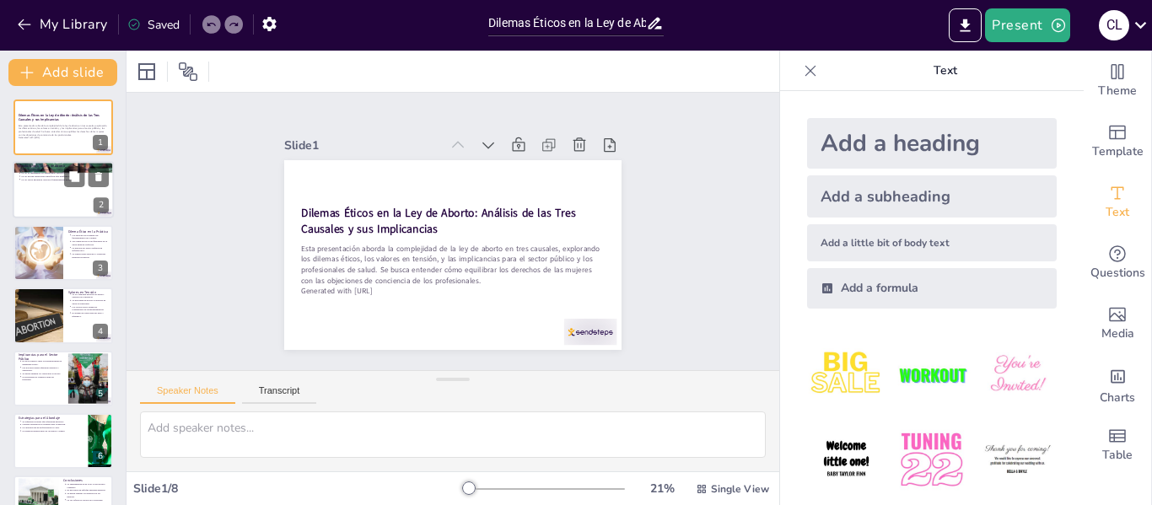
click at [60, 195] on div at bounding box center [63, 190] width 101 height 57
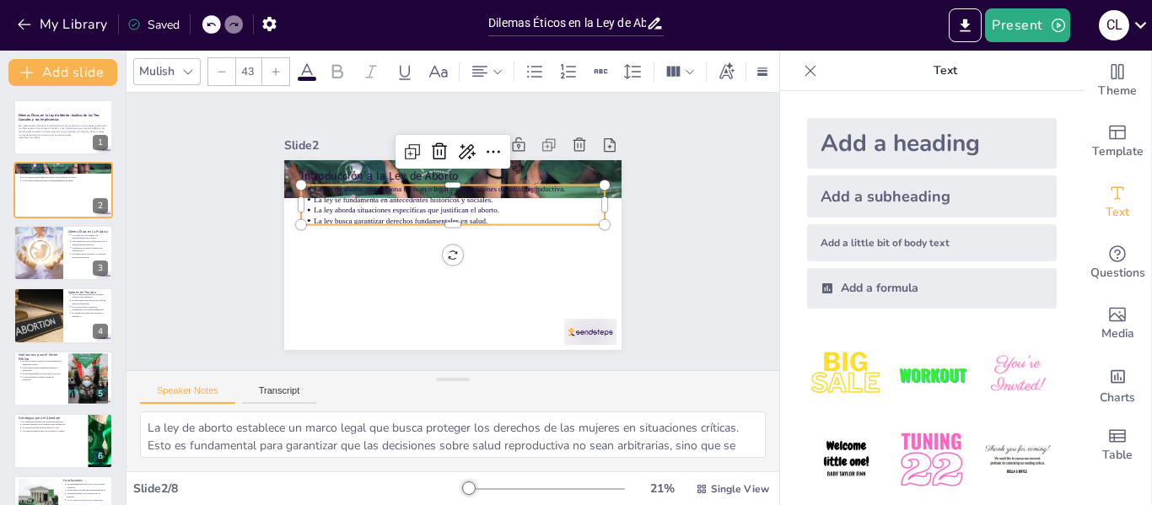
click at [397, 205] on p "La ley aborda situaciones específicas que justifican el aborto." at bounding box center [474, 226] width 154 height 257
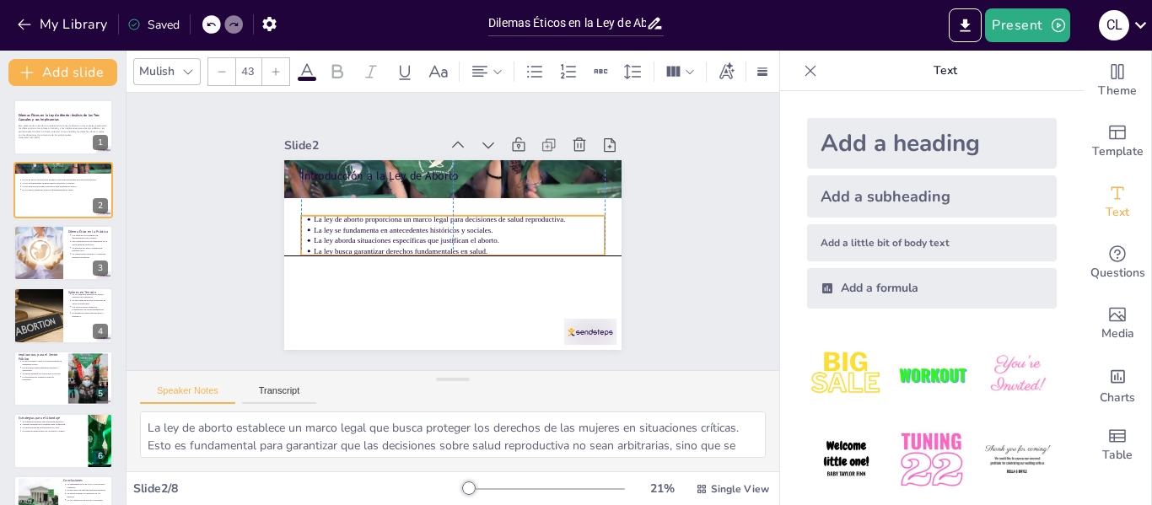
drag, startPoint x: 428, startPoint y: 187, endPoint x: 426, endPoint y: 213, distance: 25.4
click at [426, 213] on p "La ley de aborto proporciona un marco legal para decisiones de salud reproducti…" at bounding box center [467, 229] width 180 height 241
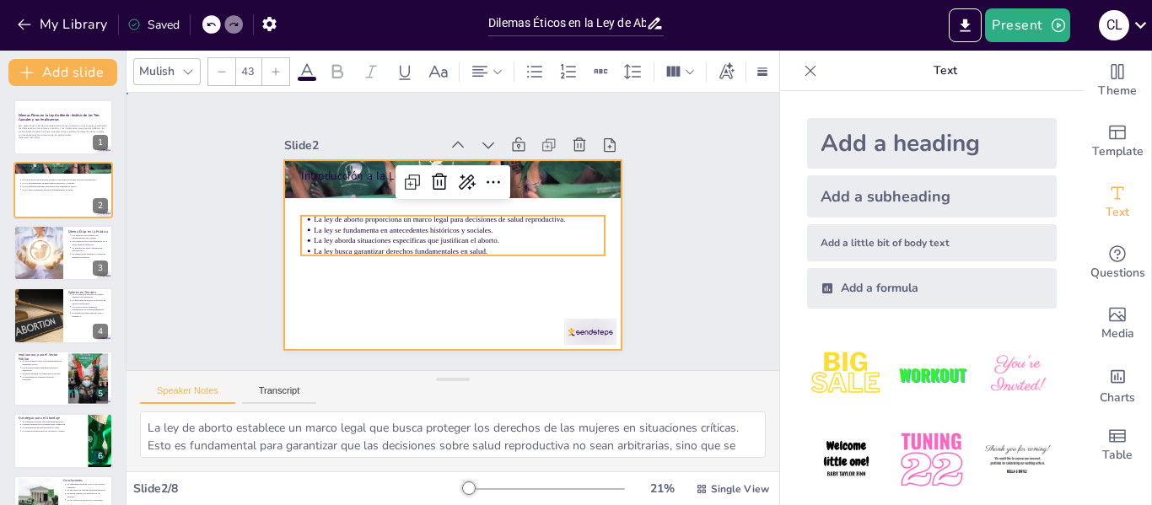
click at [386, 314] on div at bounding box center [442, 253] width 385 height 310
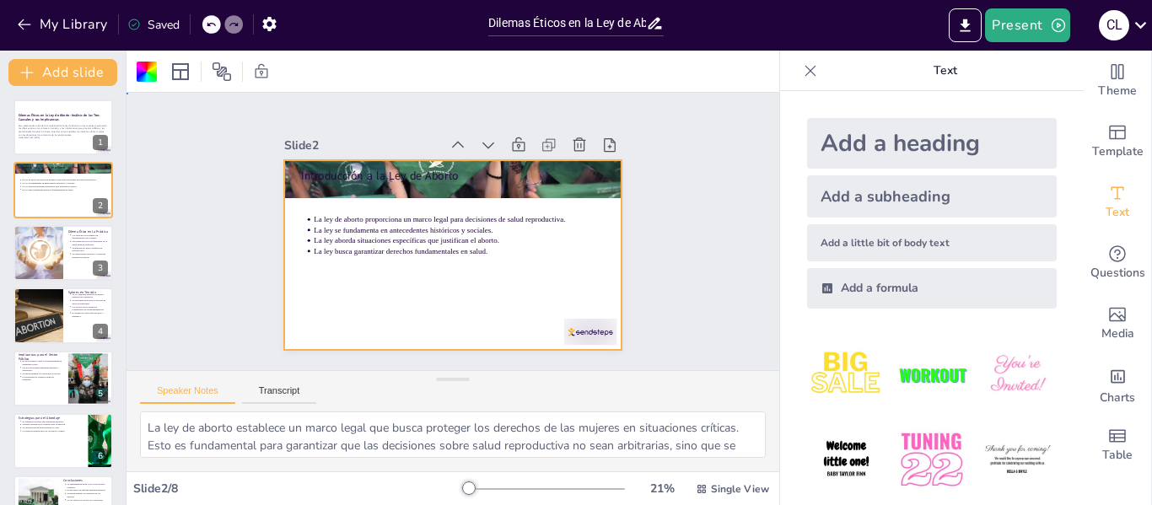
click at [207, 316] on div "Slide 1 Dilemas Éticos en la Ley de Aborto: Análisis de las Tres Causales y sus…" at bounding box center [452, 231] width 670 height 643
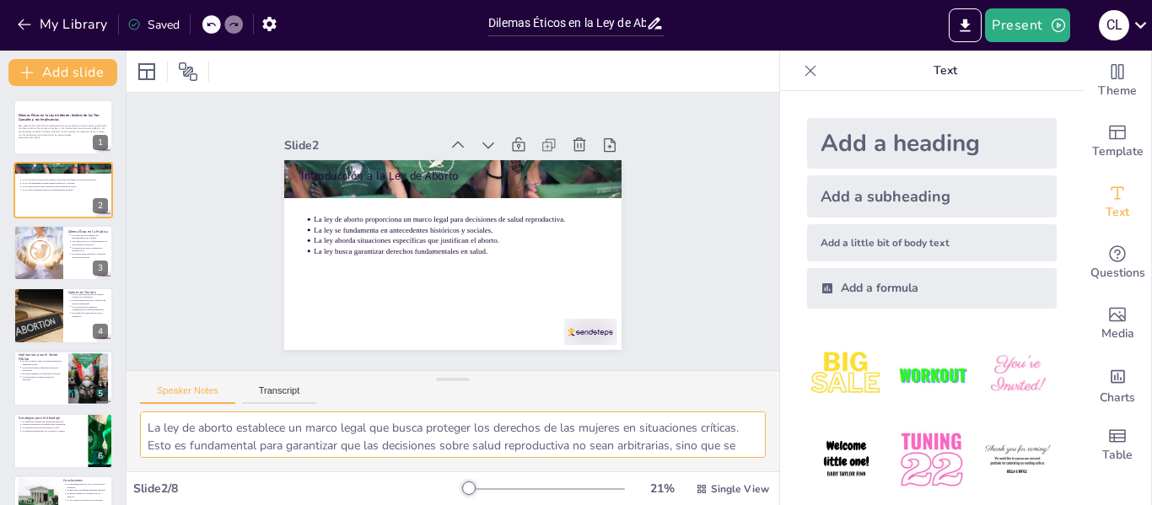
click at [277, 439] on textarea "La ley de aborto establece un marco legal que busca proteger los derechos de la…" at bounding box center [453, 435] width 626 height 46
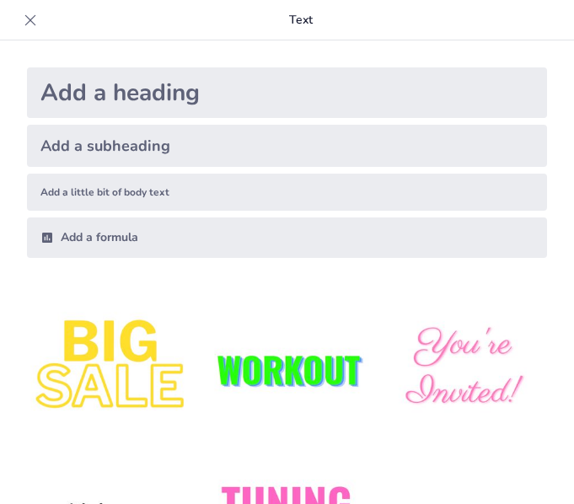
click at [35, 21] on icon at bounding box center [30, 20] width 17 height 17
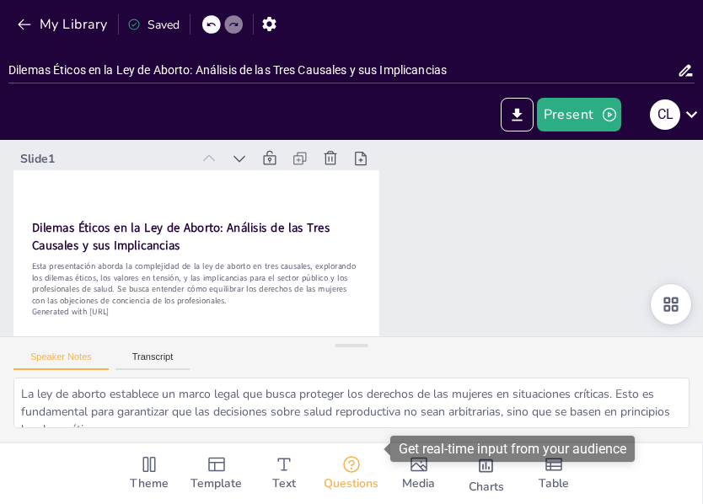
drag, startPoint x: 350, startPoint y: 346, endPoint x: 361, endPoint y: 422, distance: 77.5
click at [361, 422] on div "Document fonts Akatab Recently used Mulish Popular fonts Lato Montserrat Open S…" at bounding box center [351, 322] width 703 height 364
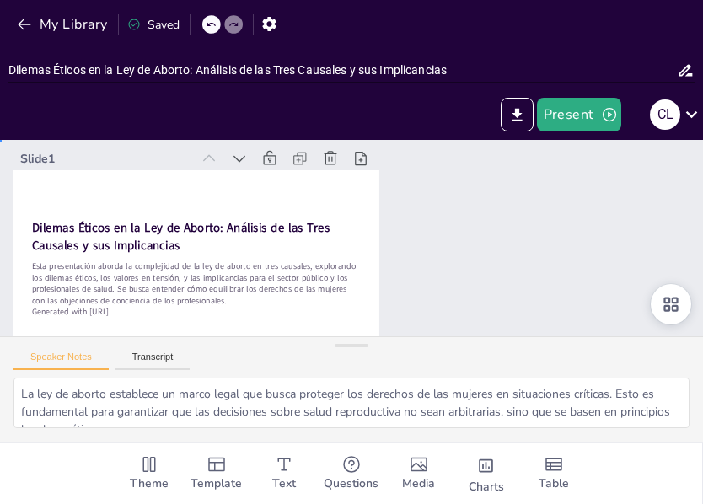
click at [450, 309] on div "Slide 1 Dilemas Éticos en la Ley de Aborto: Análisis de las Tres Causales y sus…" at bounding box center [341, 255] width 727 height 556
type textarea "La responsabilidad del sector público es clave en la implementación de la ley. …"
click at [271, 131] on icon at bounding box center [282, 120] width 22 height 22
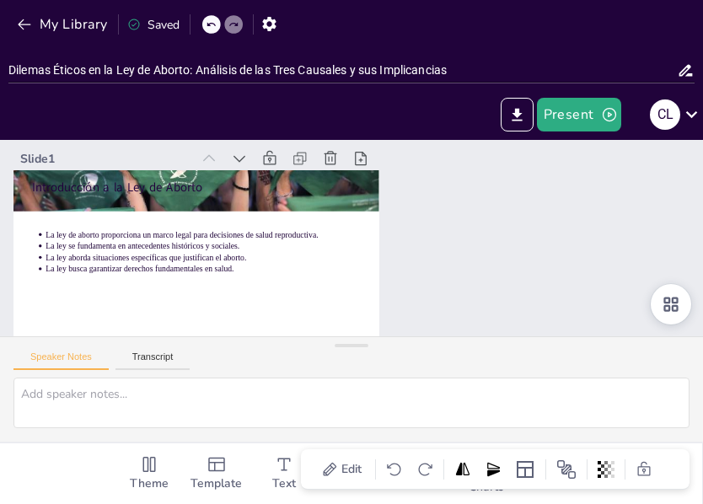
click at [207, 27] on icon at bounding box center [211, 24] width 10 height 10
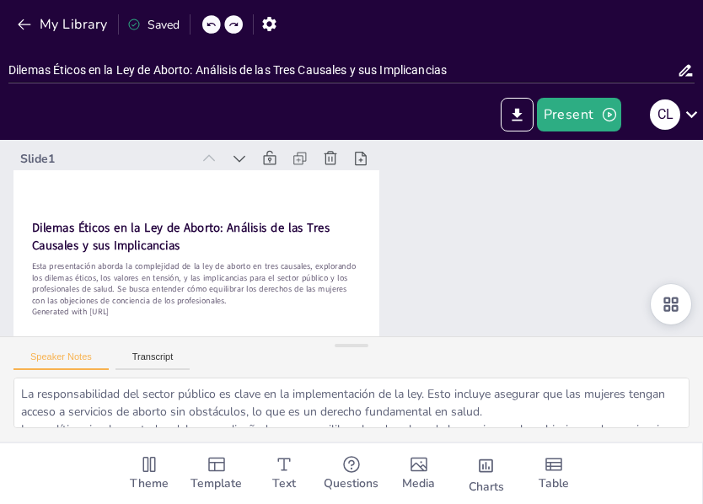
click at [207, 27] on icon at bounding box center [211, 24] width 10 height 10
type textarea "La ley de aborto establece un marco legal que busca proteger los derechos de la…"
click at [207, 29] on icon at bounding box center [211, 24] width 10 height 10
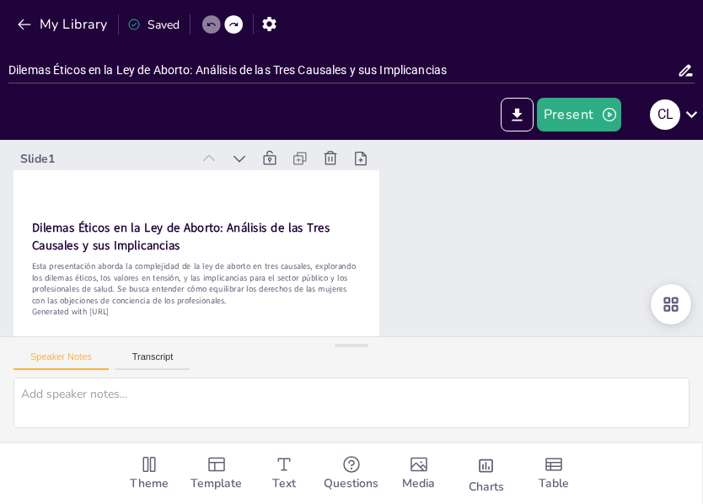
click at [207, 29] on icon at bounding box center [211, 24] width 10 height 10
click at [382, 117] on icon at bounding box center [392, 106] width 21 height 21
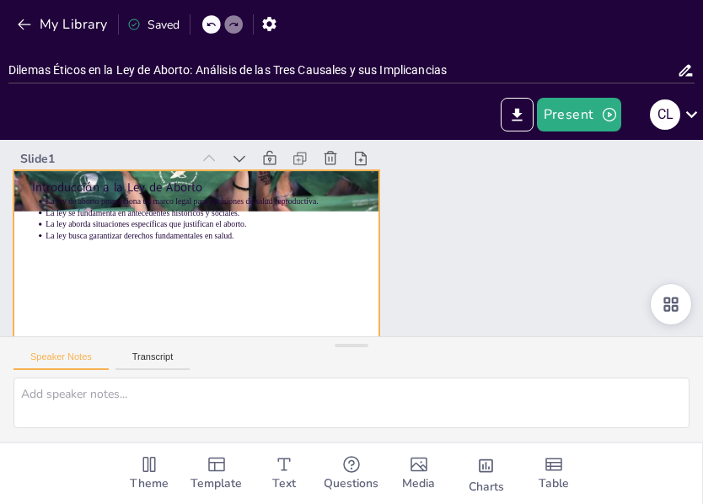
click at [159, 266] on div at bounding box center [205, 175] width 417 height 381
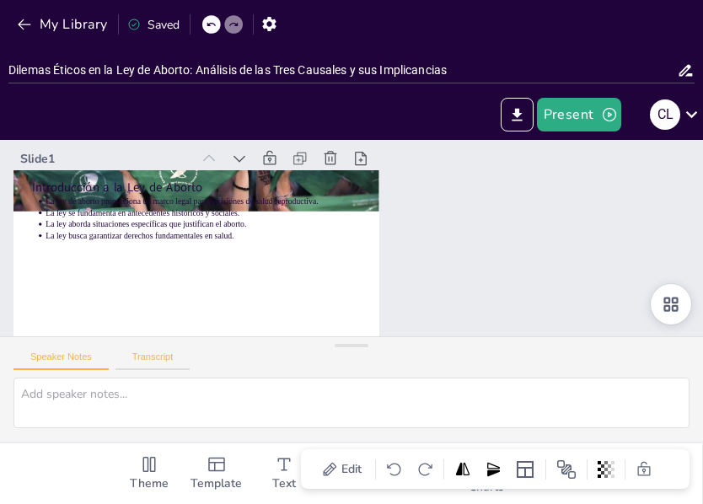
click at [150, 352] on button "Transcript" at bounding box center [153, 361] width 75 height 19
click at [86, 350] on div "Speaker Notes Transcript" at bounding box center [351, 357] width 703 height 40
click at [72, 372] on div "Speaker Notes Transcript" at bounding box center [351, 357] width 703 height 40
click at [77, 360] on button "Speaker Notes" at bounding box center [60, 361] width 95 height 19
click at [452, 306] on div at bounding box center [464, 318] width 24 height 24
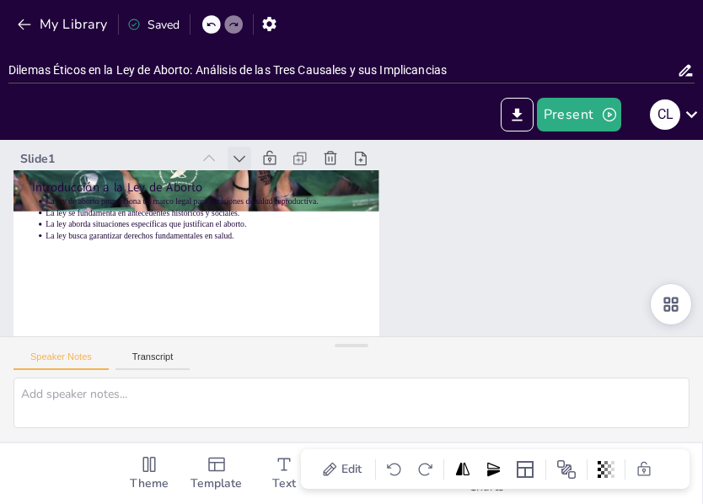
type textarea "La ley de aborto establece un marco legal que busca proteger los derechos de la…"
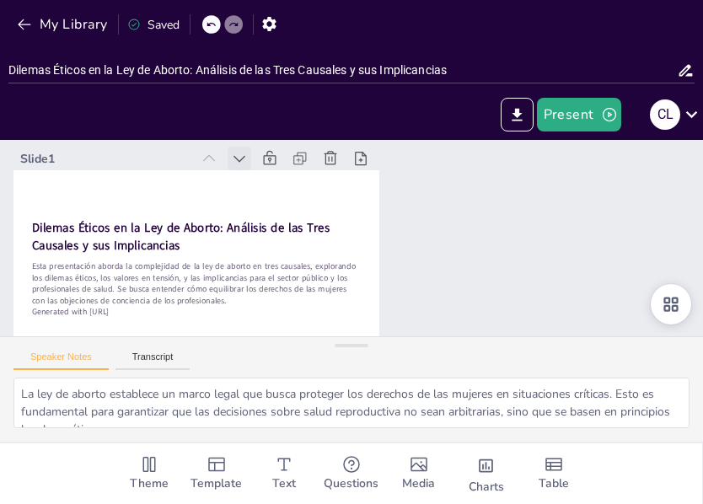
click at [271, 131] on icon at bounding box center [282, 120] width 22 height 22
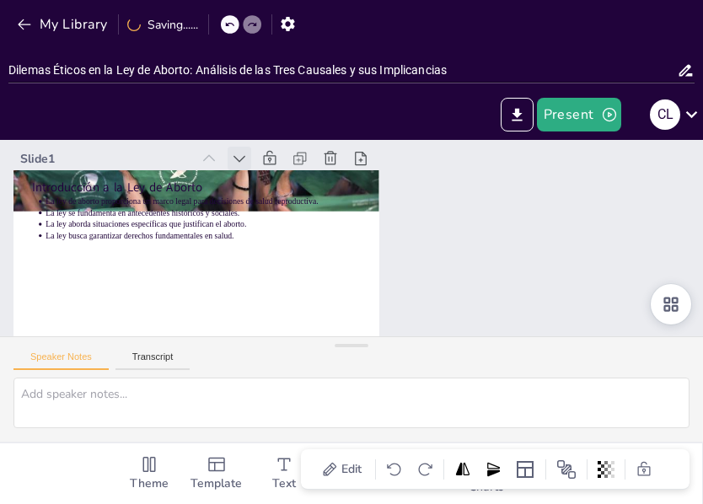
click at [401, 118] on icon at bounding box center [405, 111] width 8 height 13
type textarea "La ley de aborto establece un marco legal que busca proteger los derechos de la…"
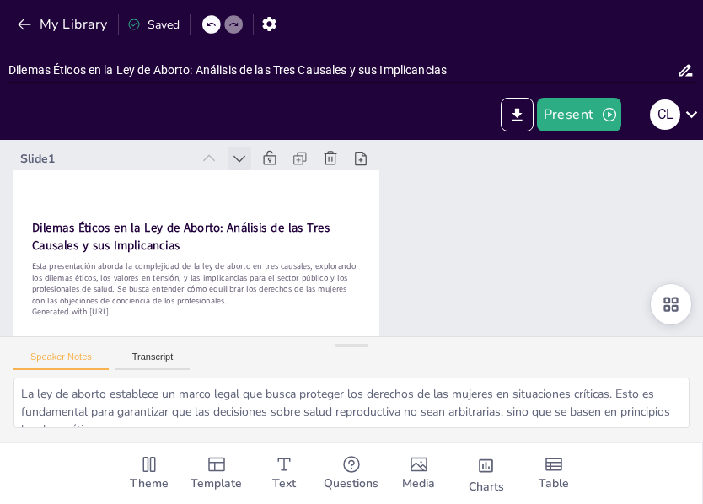
click at [338, 112] on icon at bounding box center [350, 101] width 24 height 24
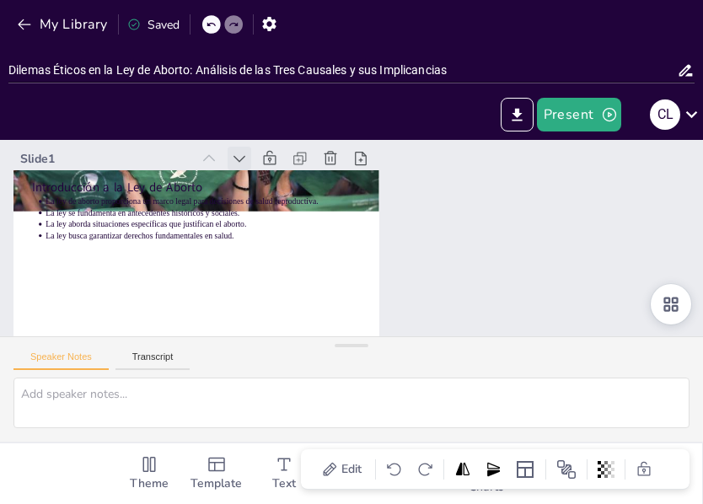
click at [282, 124] on icon at bounding box center [293, 112] width 23 height 23
type textarea "La ley de aborto establece un marco legal que busca proteger los derechos de la…"
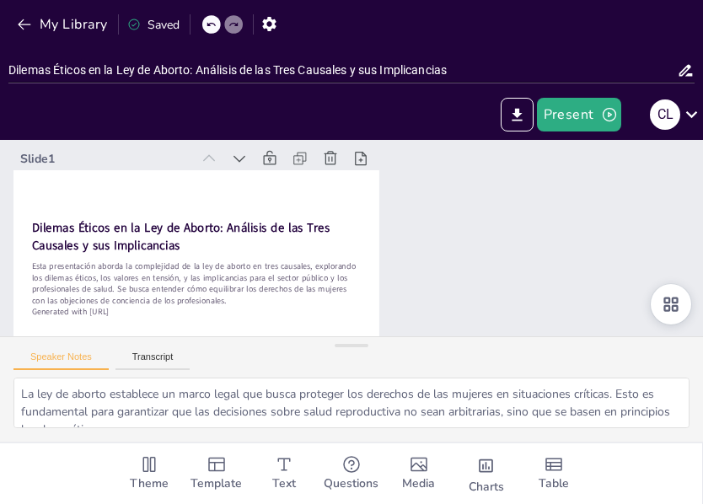
click at [581, 470] on icon at bounding box center [571, 480] width 20 height 20
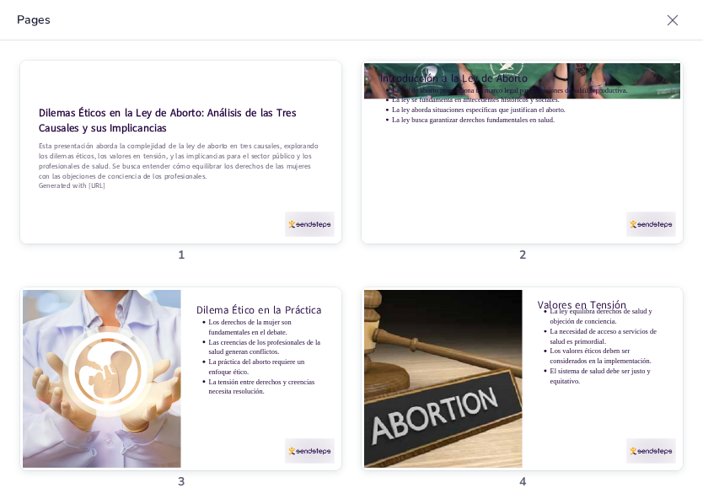
click at [405, 232] on div at bounding box center [362, 421] width 320 height 378
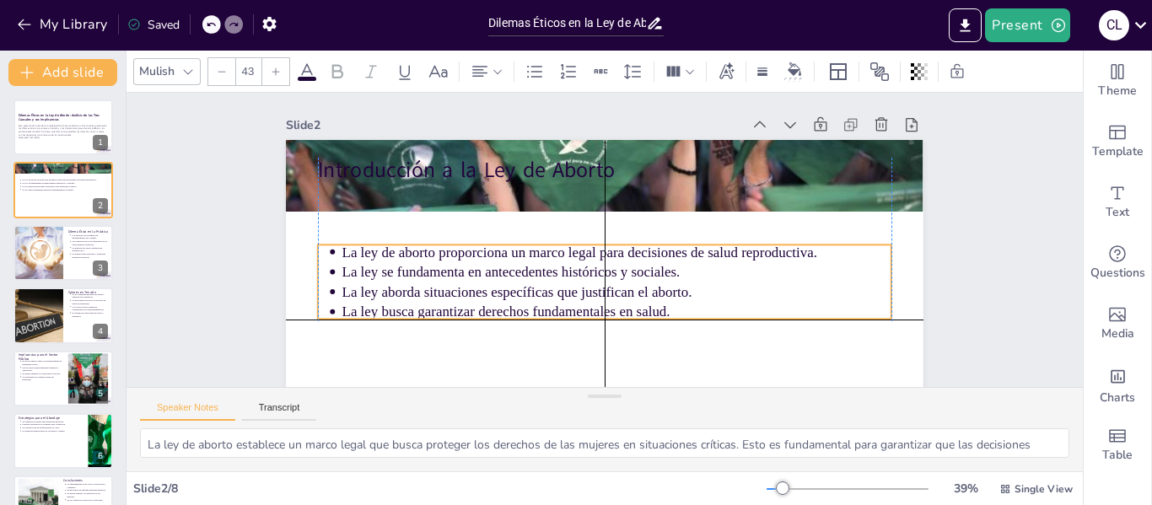
drag, startPoint x: 469, startPoint y: 222, endPoint x: 469, endPoint y: 284, distance: 62.4
click at [469, 284] on ul "La ley de aborto proporciona un marco legal para decisiones de salud reproducti…" at bounding box center [564, 253] width 253 height 570
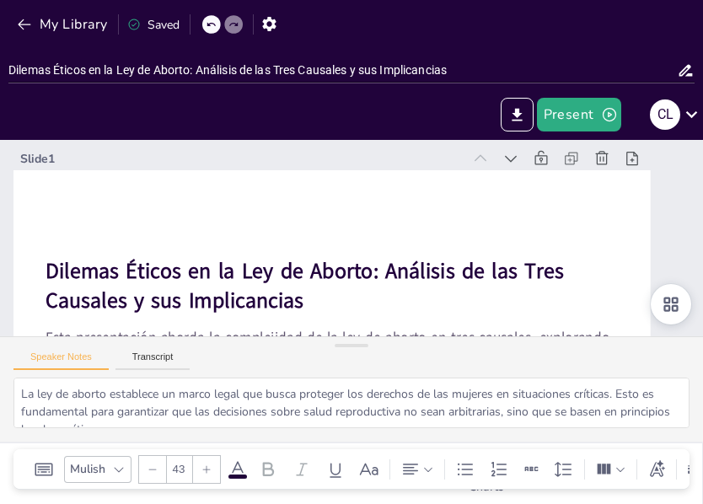
click at [374, 152] on div "Slide 1" at bounding box center [337, 102] width 308 height 339
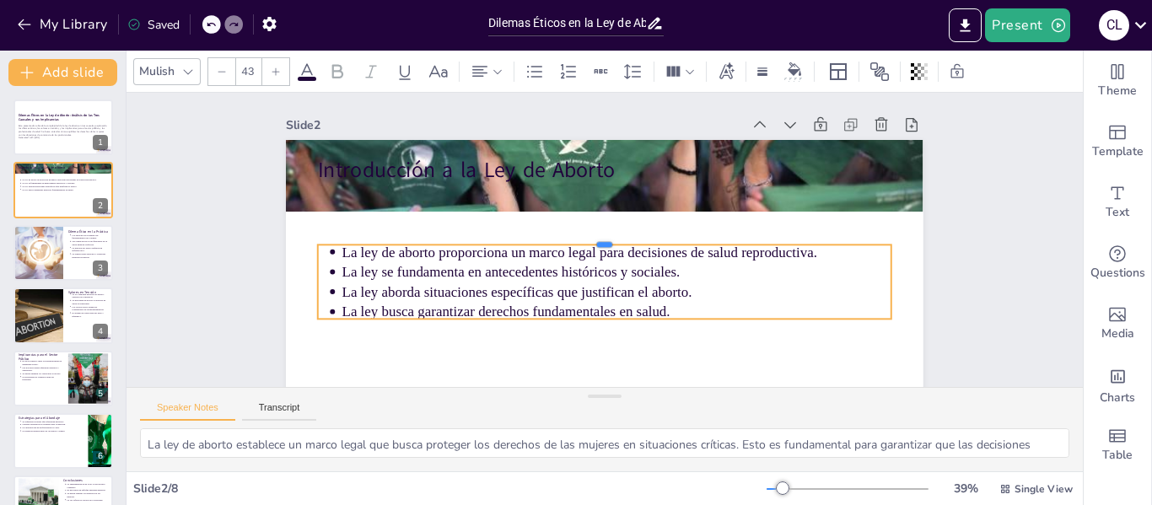
click at [347, 240] on div at bounding box center [606, 238] width 550 height 191
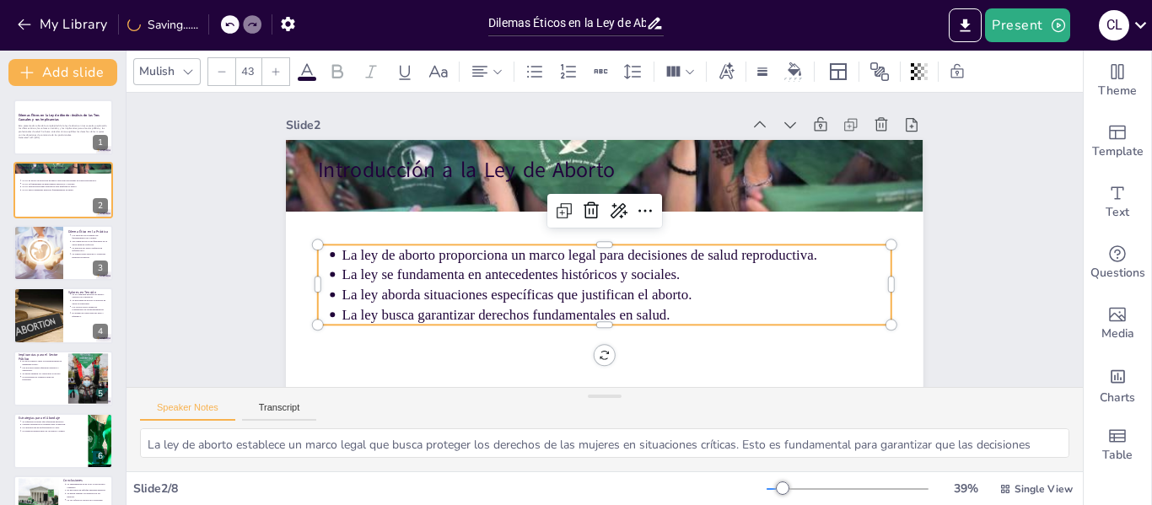
click at [365, 259] on p "La ley de aborto proporciona un marco legal para decisiones de salud reproducti…" at bounding box center [608, 259] width 486 height 292
click at [342, 252] on p "La ley de aborto proporciona un marco legal para decisiones de salud reproducti…" at bounding box center [612, 258] width 541 height 134
click at [500, 253] on p "La ley de aborto proporciona un marco legal para decisiones de salud reproducti…" at bounding box center [594, 256] width 189 height 529
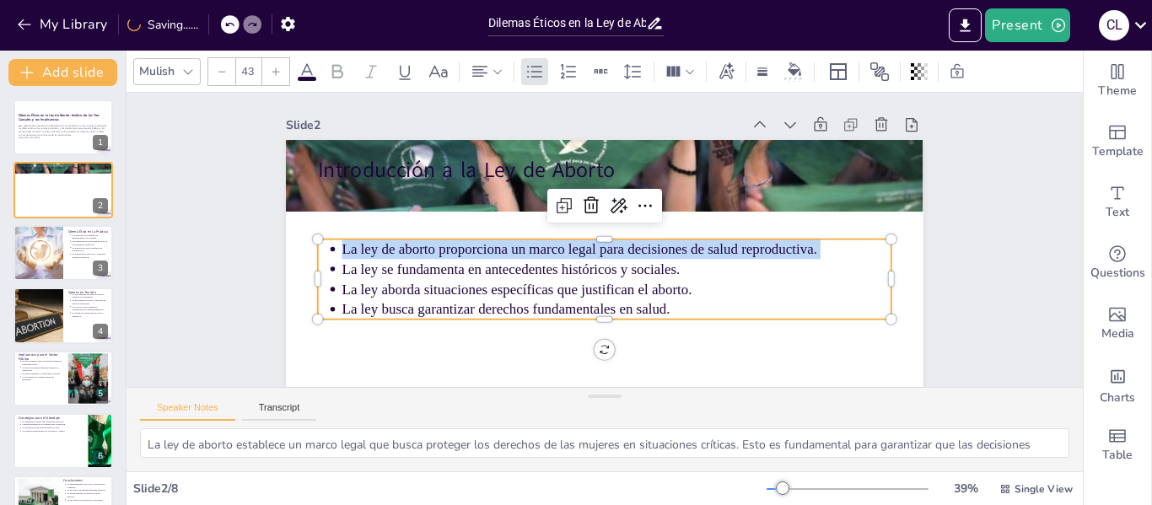
click at [585, 253] on p "La ley de aborto proporciona un marco legal para decisiones de salud reproducti…" at bounding box center [595, 251] width 20 height 549
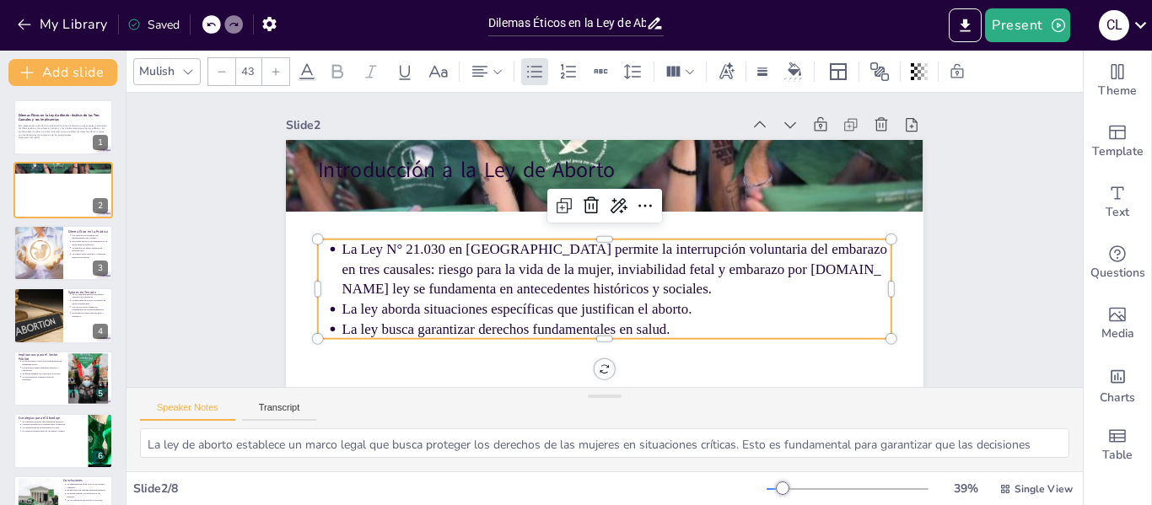
click at [505, 259] on ul "La Ley N° 21.030 en Chile permite la interrupción voluntaria del embarazo en tr…" at bounding box center [555, 239] width 100 height 573
click at [832, 285] on p "La Ley N° 21.030 en Chile permite la interrupción voluntaria del embarazo en tr…" at bounding box center [579, 220] width 506 height 326
click at [853, 246] on p "La Ley N° 21.030 en Chile permite la interrupción voluntaria del embarazo en tr…" at bounding box center [600, 271] width 506 height 326
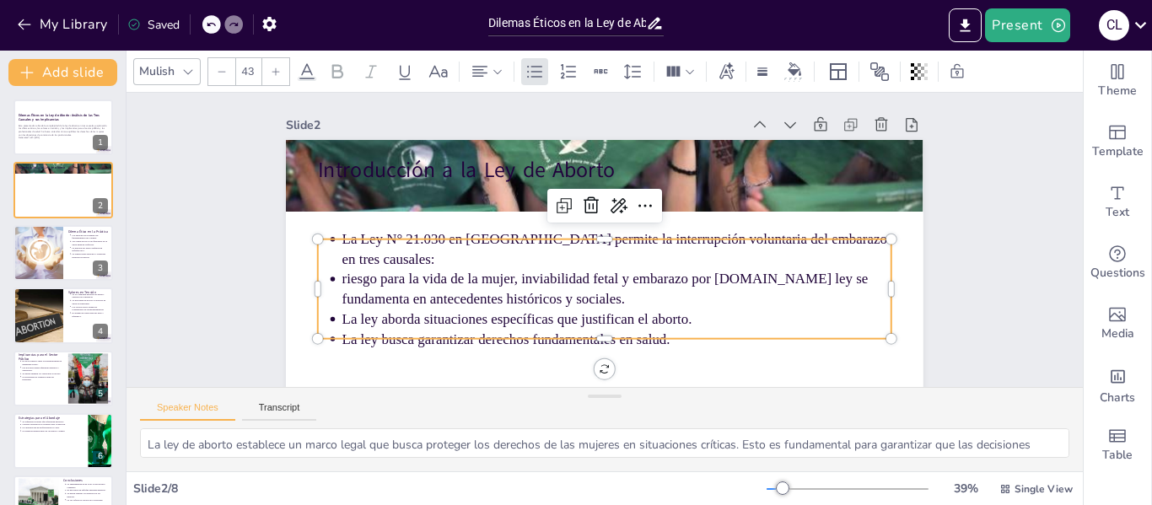
click at [508, 271] on p "riesgo para la vida de la mujer, inviabilidad fetal y embarazo por violación.La…" at bounding box center [572, 279] width 355 height 468
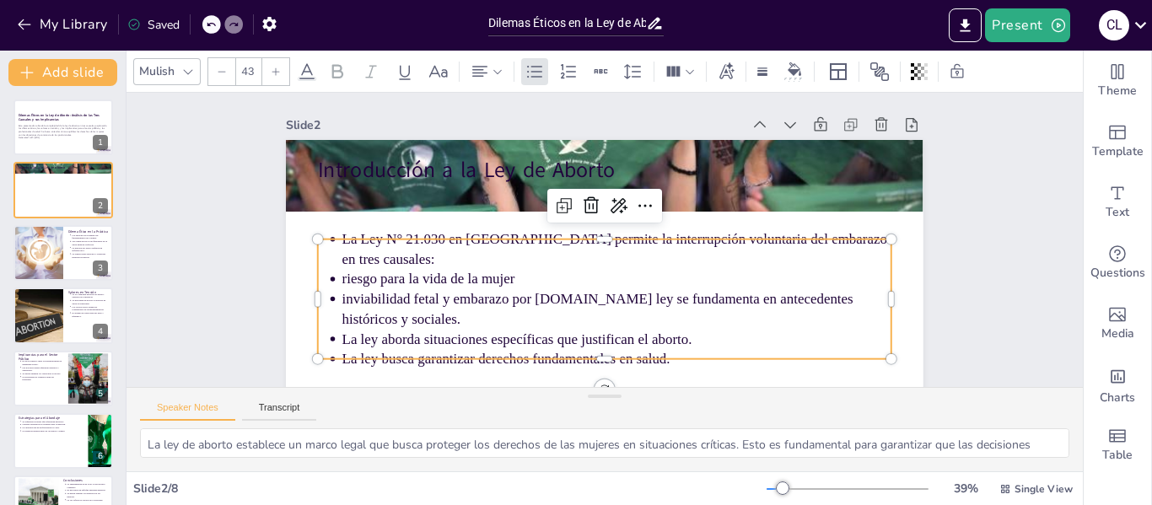
click at [424, 289] on p "inviabilidad fetal y embarazo por violación.La ley se fundamenta en antecedente…" at bounding box center [581, 305] width 496 height 309
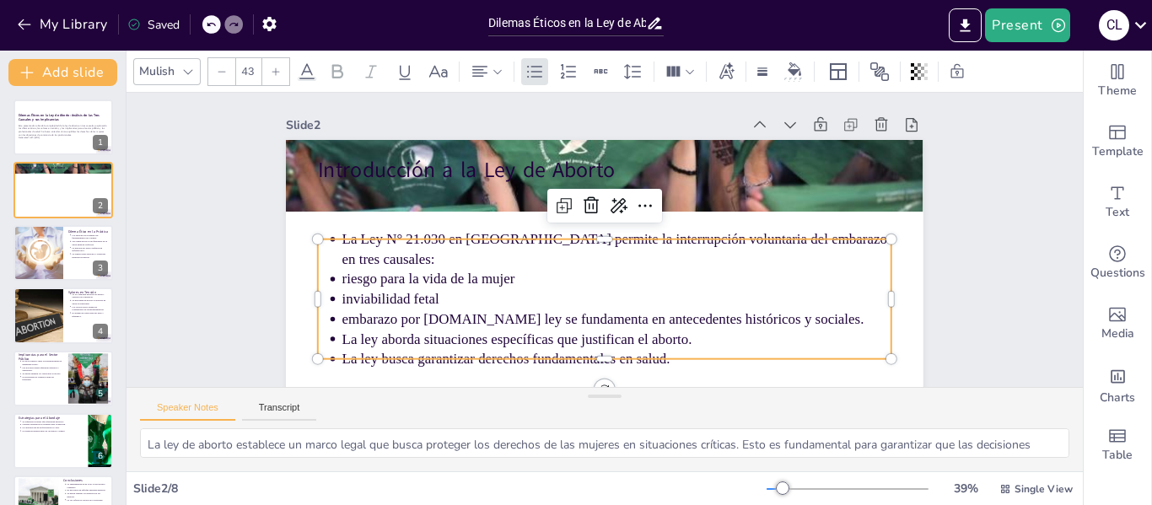
click at [465, 314] on p "embarazo por violación.La ley se fundamenta en antecedentes históricos y social…" at bounding box center [533, 276] width 189 height 529
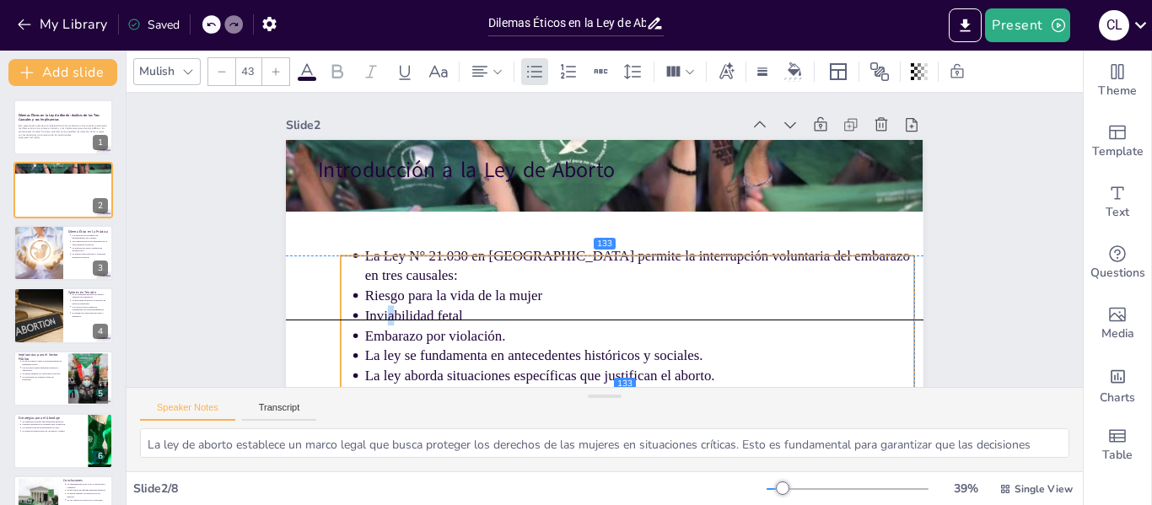
drag, startPoint x: 356, startPoint y: 279, endPoint x: 373, endPoint y: 295, distance: 23.3
click at [373, 295] on p "Inviabilidad fetal" at bounding box center [580, 319] width 422 height 382
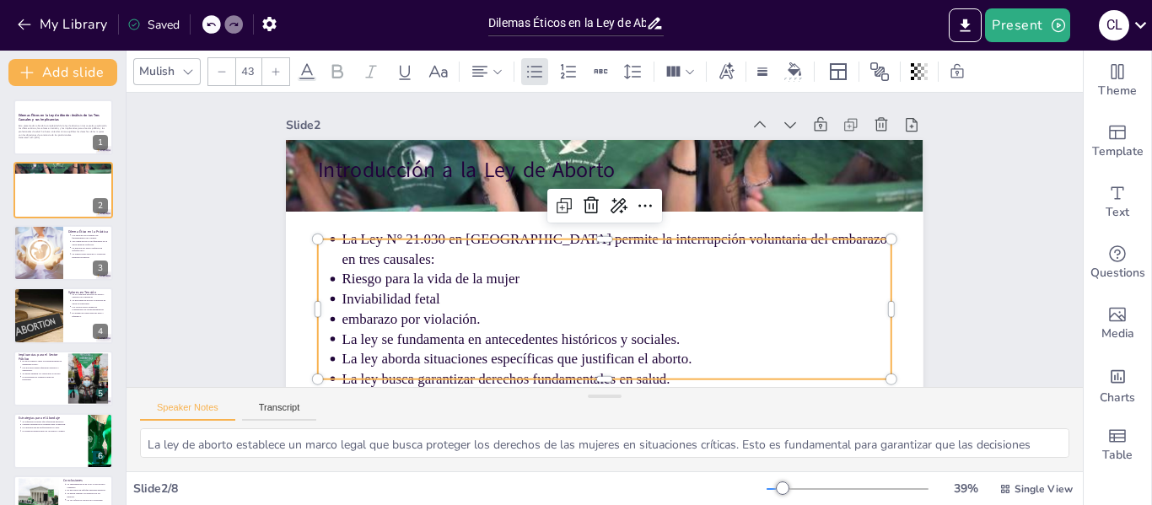
click at [488, 309] on p "embarazo por violación." at bounding box center [584, 317] width 510 height 242
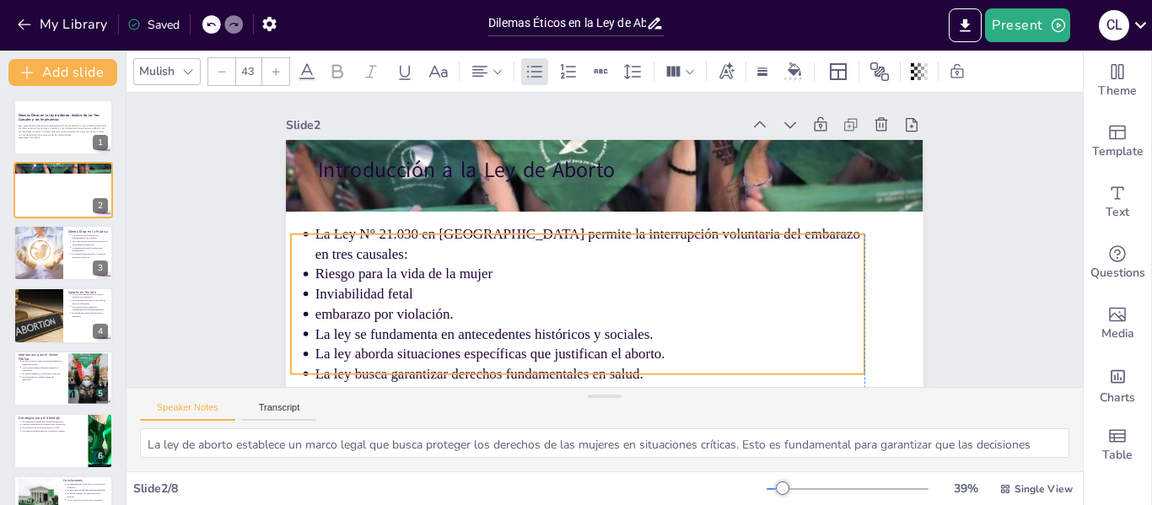
drag, startPoint x: 488, startPoint y: 309, endPoint x: 468, endPoint y: 305, distance: 20.5
click at [468, 305] on p "embarazo por violación." at bounding box center [549, 290] width 456 height 339
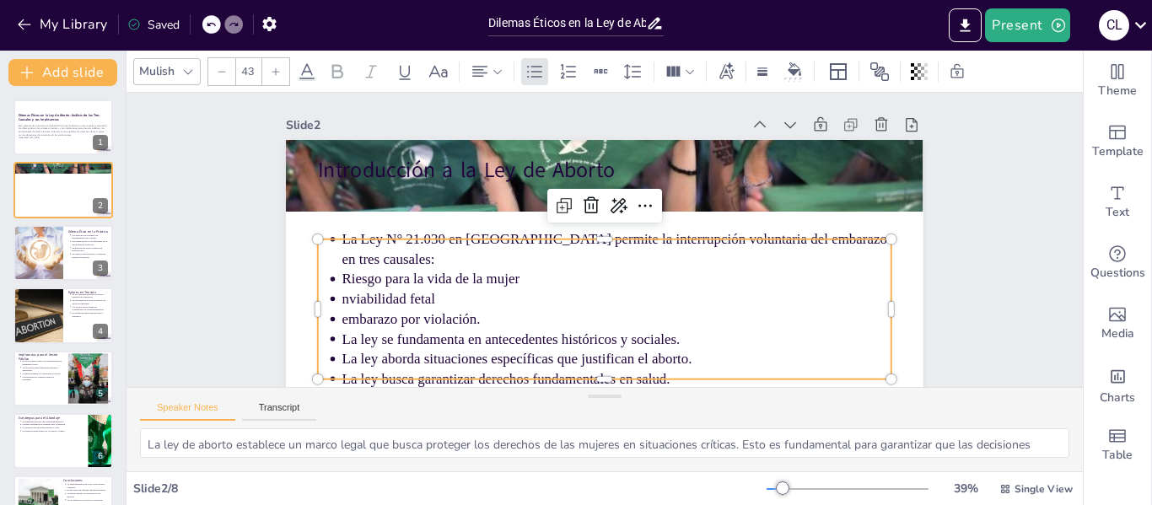
click at [376, 268] on p "Riesgo para la vida de la mujer" at bounding box center [600, 281] width 510 height 242
click at [484, 55] on div "Mulish 43" at bounding box center [604, 71] width 956 height 41
click at [535, 72] on icon at bounding box center [534, 71] width 15 height 12
click at [487, 79] on icon at bounding box center [480, 72] width 20 height 20
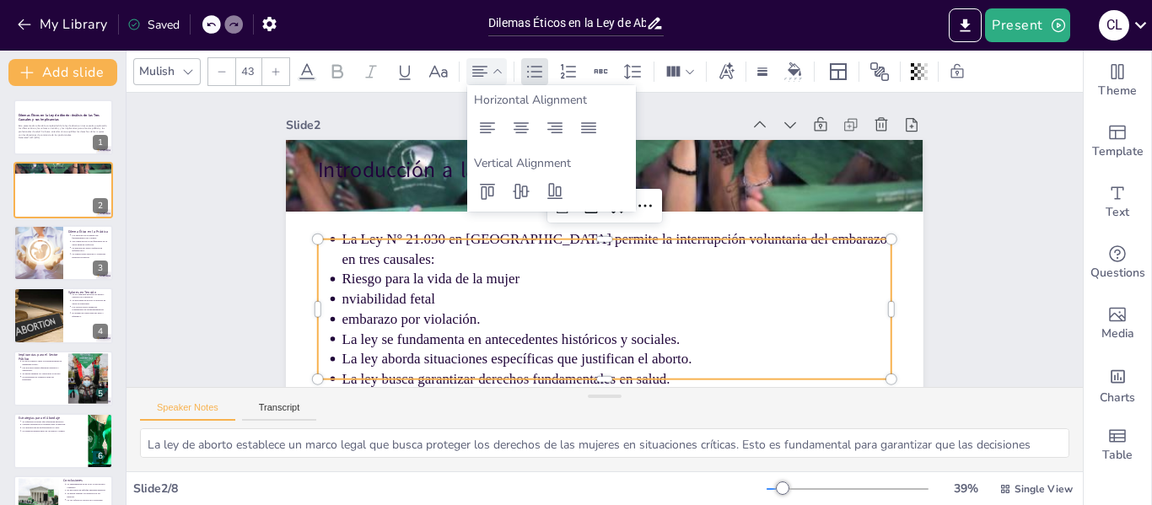
click at [487, 79] on icon at bounding box center [480, 72] width 20 height 20
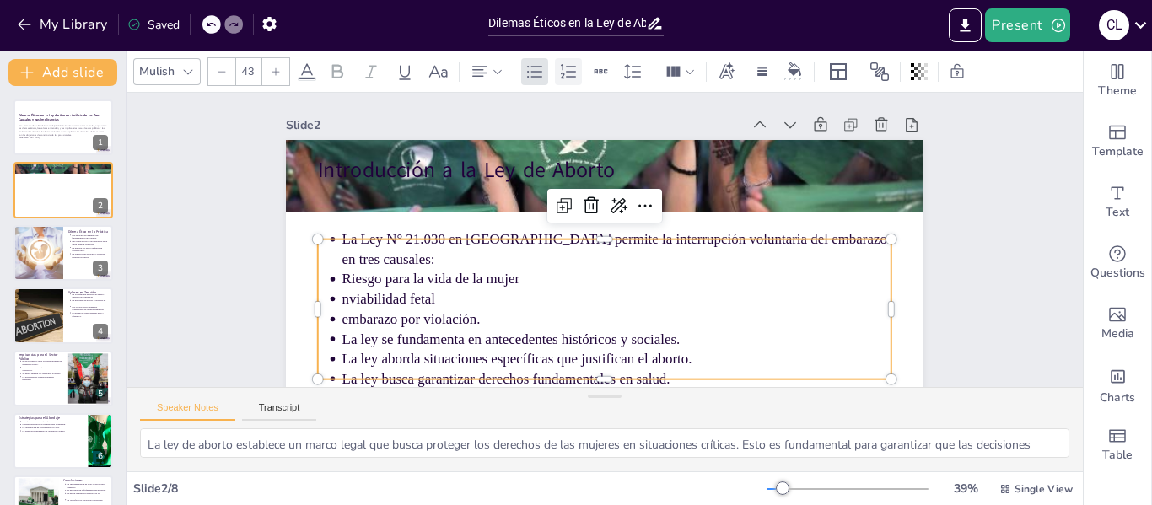
click at [578, 79] on icon at bounding box center [568, 72] width 20 height 20
click at [352, 288] on p "nviabilidad fetal" at bounding box center [580, 295] width 456 height 339
click at [685, 62] on div at bounding box center [680, 71] width 38 height 27
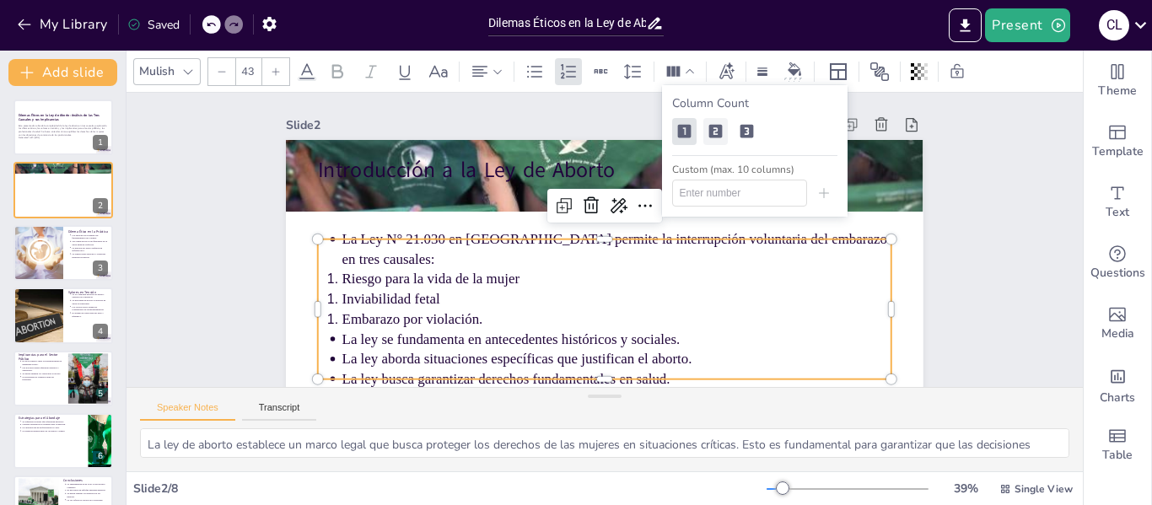
click at [720, 136] on icon at bounding box center [714, 131] width 13 height 13
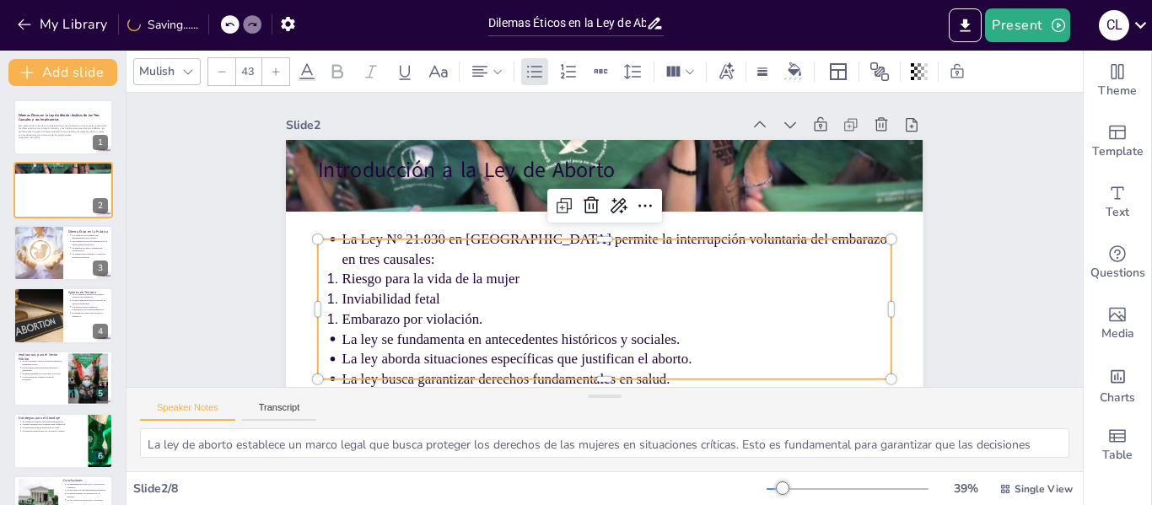
click at [616, 251] on p "La Ley N° 21.030 en Chile permite la interrupción voluntaria del embarazo en tr…" at bounding box center [595, 251] width 40 height 549
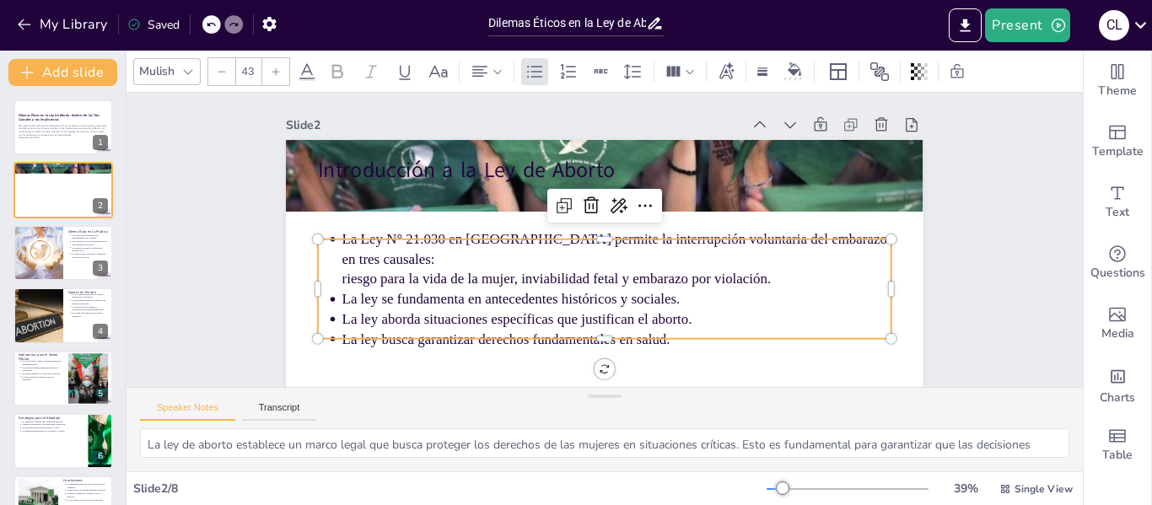
click at [596, 301] on p "La ley aborda situaciones específicas que justifican el aborto." at bounding box center [529, 267] width 133 height 541
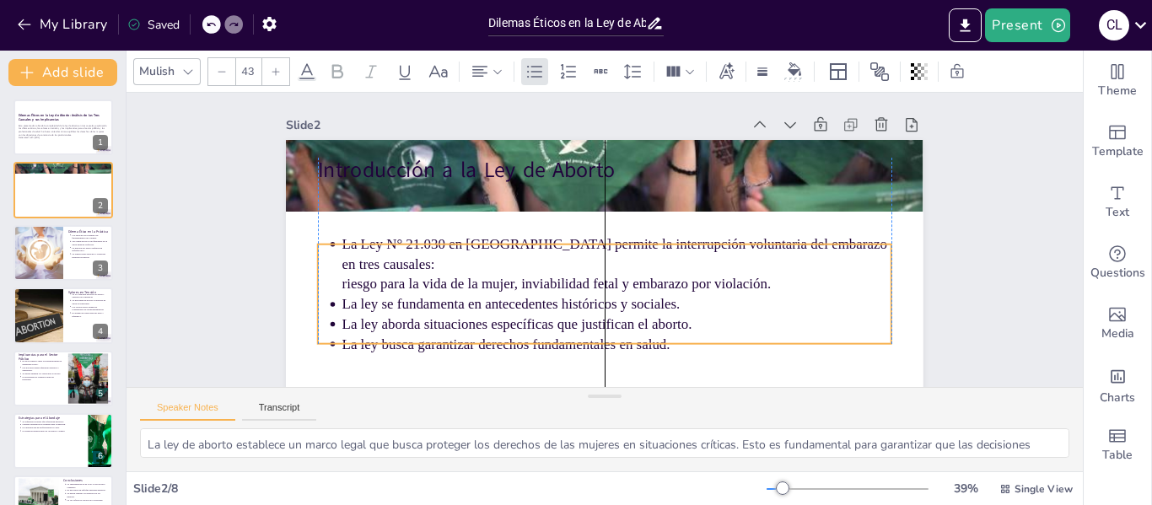
click at [430, 299] on p "La ley se fundamenta en antecedentes históricos y sociales." at bounding box center [551, 276] width 242 height 509
click at [428, 299] on p "La ley se fundamenta en antecedentes históricos y sociales." at bounding box center [549, 278] width 242 height 510
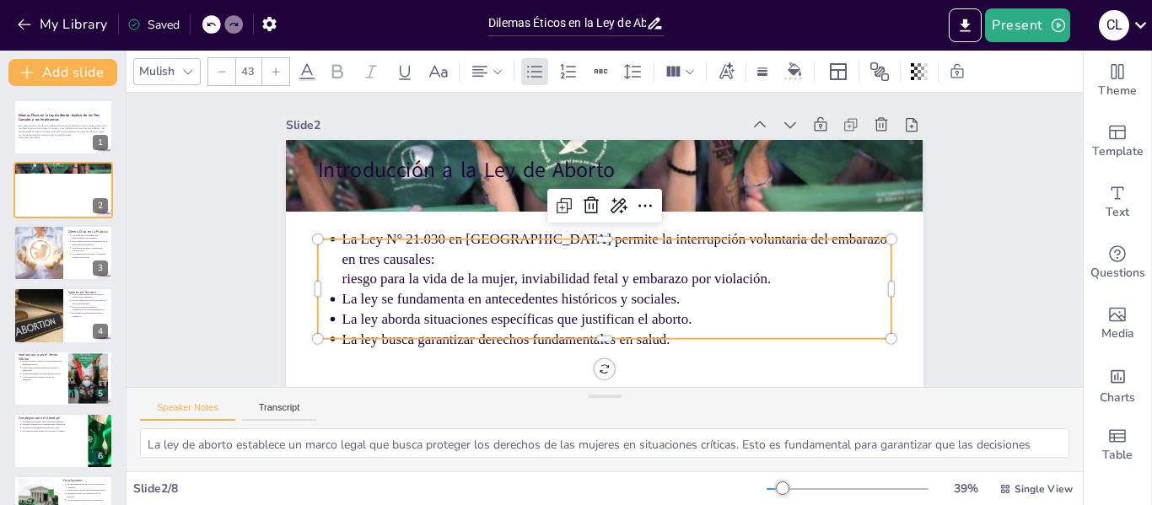
click at [406, 299] on p "La ley aborda situaciones específicas que justifican el aborto." at bounding box center [526, 219] width 241 height 510
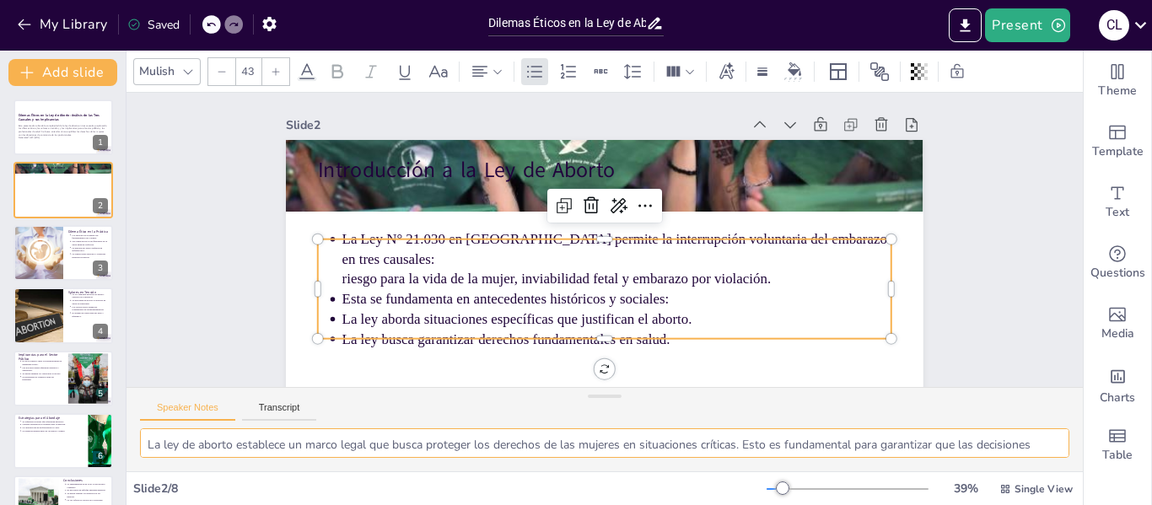
click at [458, 444] on textarea "La ley de aborto establece un marco legal que busca proteger los derechos de la…" at bounding box center [604, 443] width 929 height 30
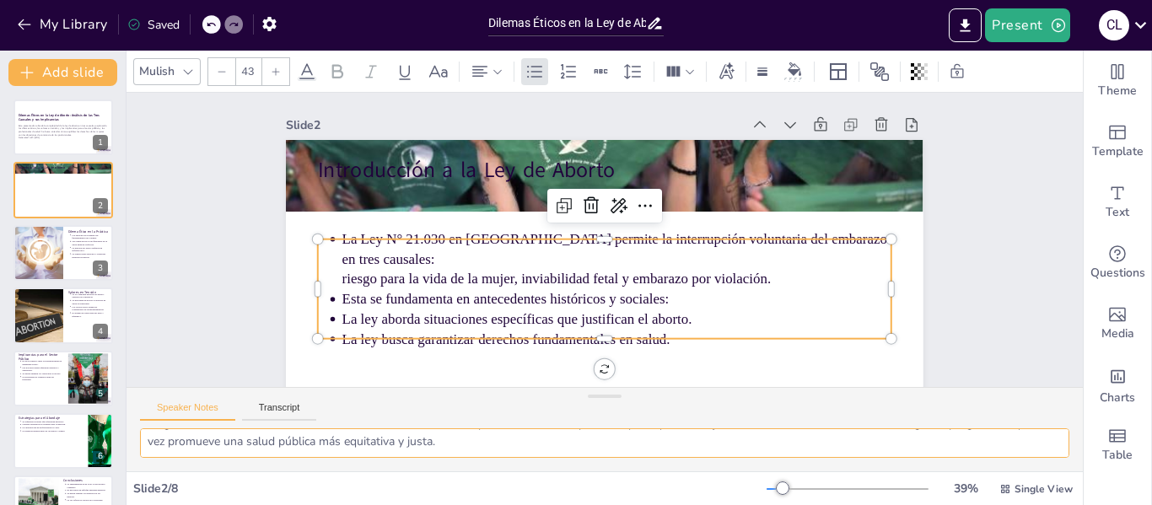
scroll to position [50, 0]
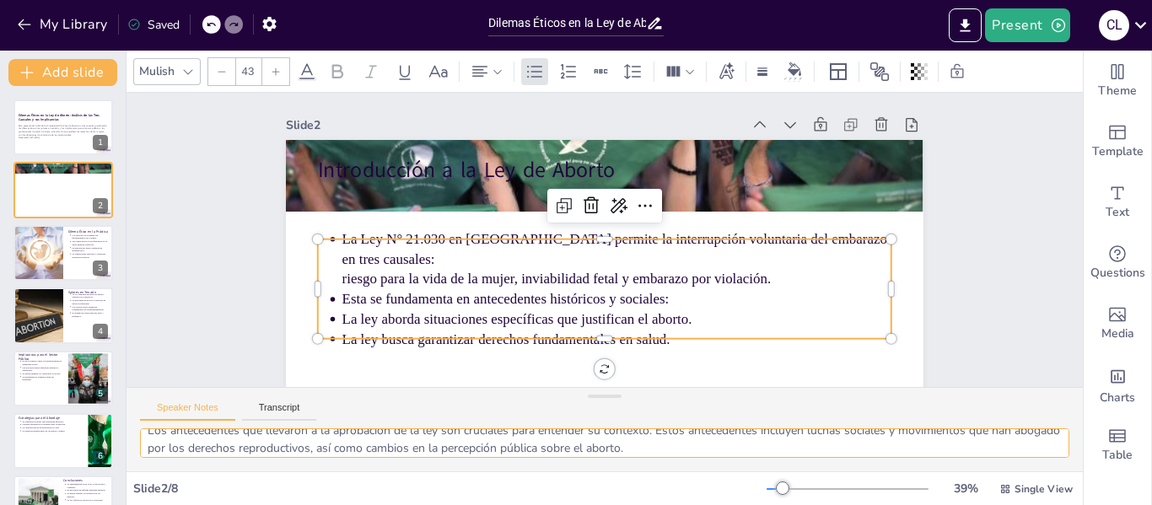
drag, startPoint x: 806, startPoint y: 437, endPoint x: 788, endPoint y: 412, distance: 30.2
click at [788, 412] on div "Speaker Notes Transcript" at bounding box center [604, 429] width 956 height 84
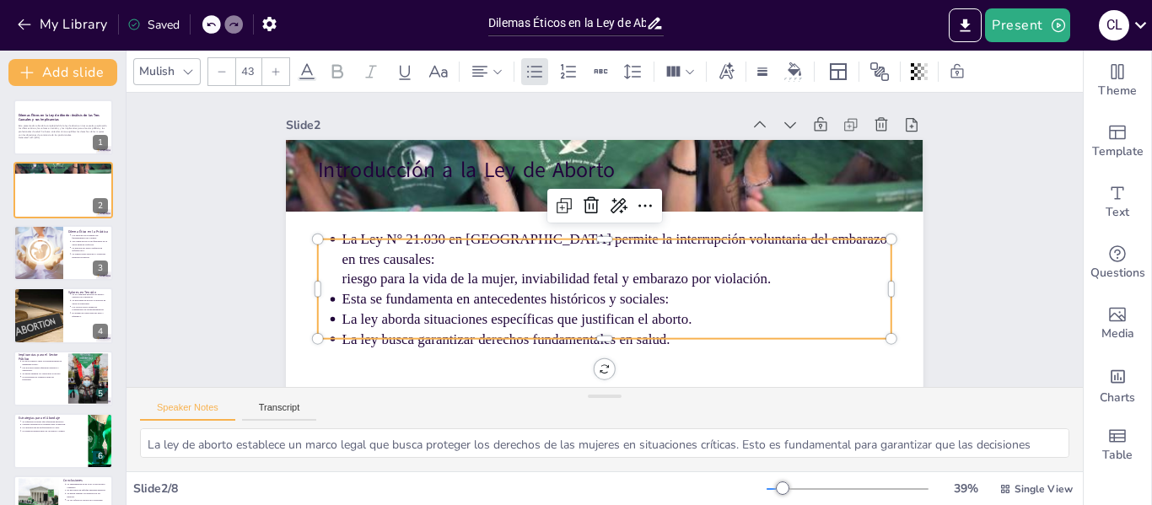
click at [691, 272] on p "riesgo para la vida de la mujer, inviabilidad fetal y embarazo por violación." at bounding box center [591, 279] width 456 height 339
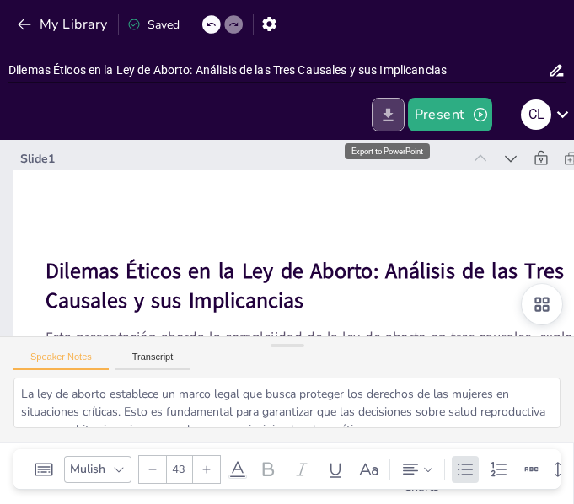
click at [395, 109] on icon "Export to PowerPoint" at bounding box center [388, 115] width 18 height 18
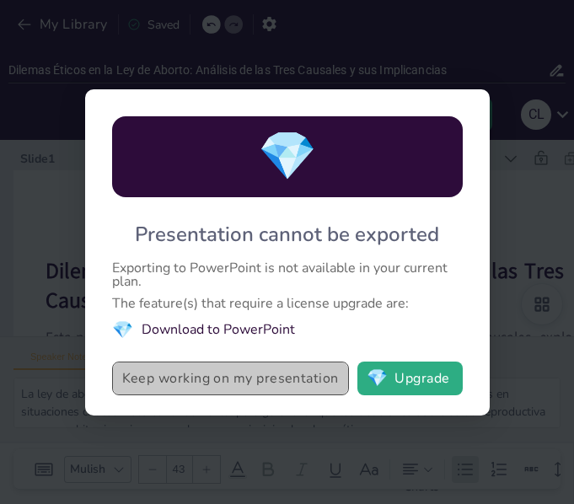
click at [257, 375] on button "Keep working on my presentation" at bounding box center [230, 379] width 237 height 34
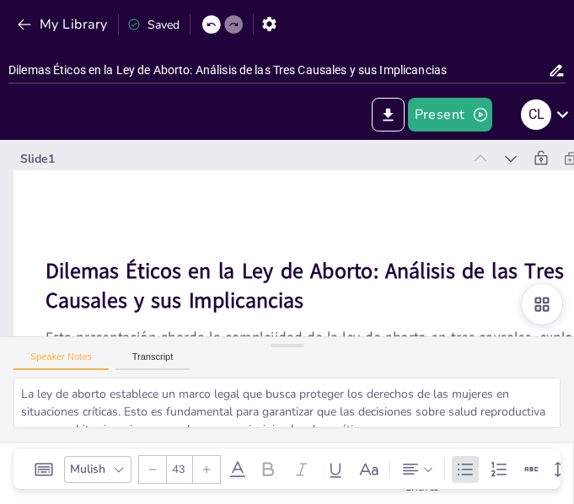
click at [158, 448] on icon at bounding box center [144, 460] width 25 height 25
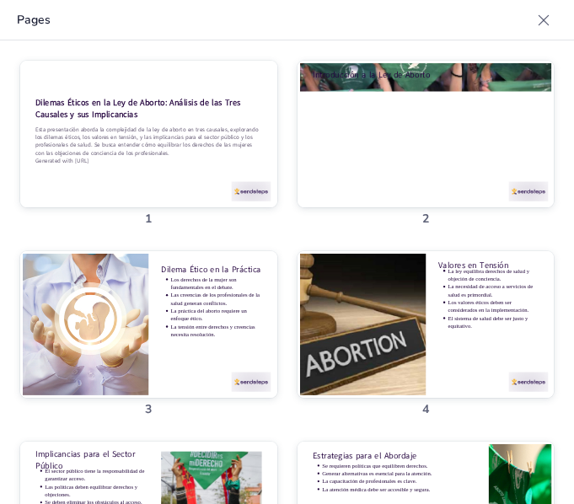
click at [383, 208] on div at bounding box center [394, 338] width 304 height 260
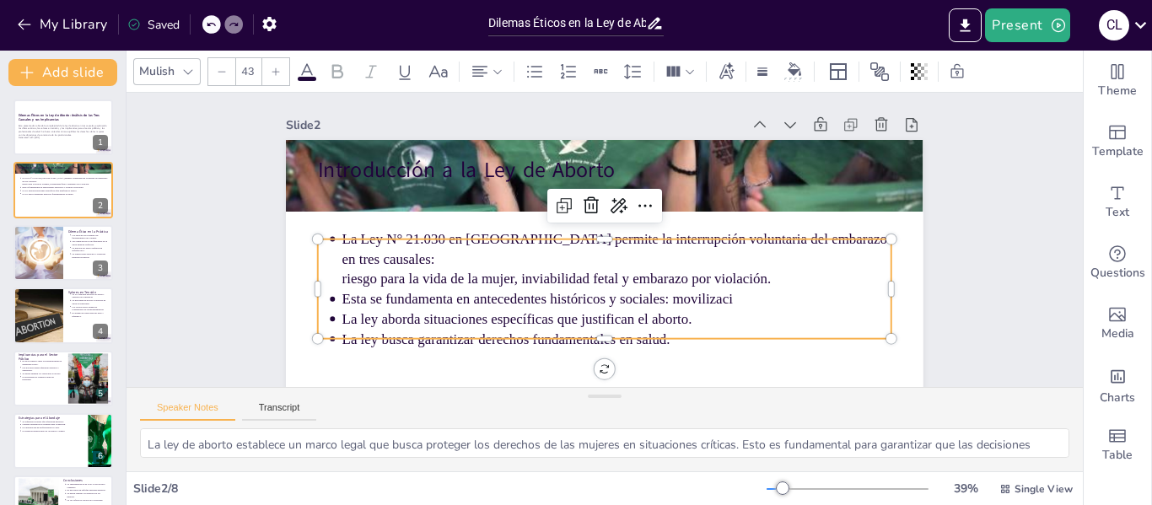
click at [745, 251] on p "Esta se fundamenta en antecedentes históricos y sociales: movilizaci" at bounding box center [579, 184] width 541 height 133
click at [556, 285] on p "Esta se fundamenta en antecedentes históricos y sociales: movilizaci" at bounding box center [545, 251] width 20 height 549
click at [745, 285] on p "Esta se fundamenta en antecedentes históricos y sociales: movilizaci" at bounding box center [603, 301] width 541 height 134
click at [732, 285] on p "Esta se fundamenta en antecedentes históricos y sociales: movilizaci" at bounding box center [665, 240] width 133 height 541
click at [583, 293] on p "Esta se fundamenta en antecedentes históricos y sociales: movilizaci" at bounding box center [544, 245] width 77 height 548
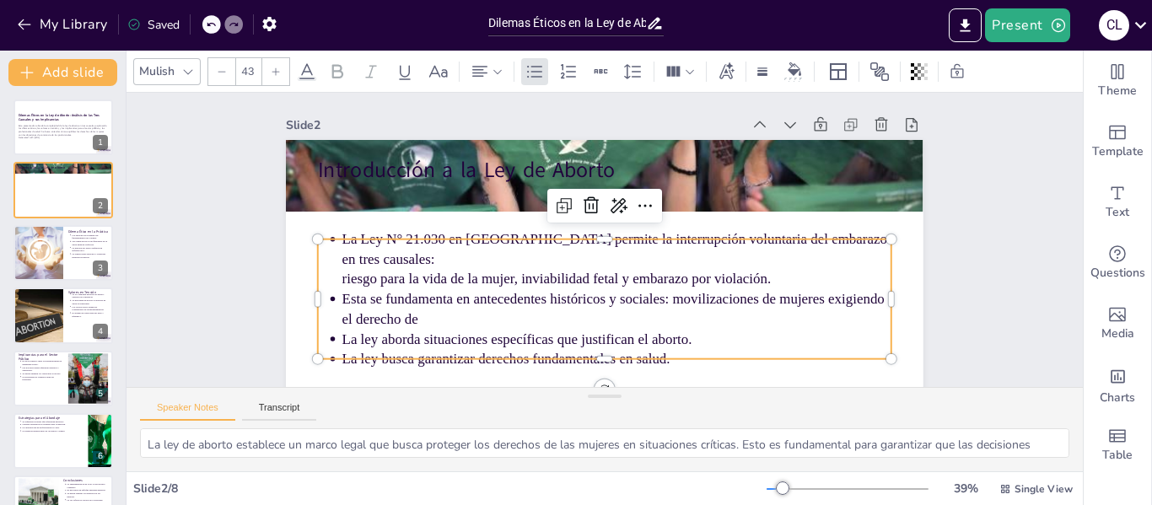
click at [396, 293] on p "Esta se fundamenta en antecedentes históricos y sociales: movilizaciones de muj…" at bounding box center [550, 285] width 309 height 496
click at [339, 293] on p "Esta se fundamenta en antecedentes históricos y sociales: movilizaciones de muj…" at bounding box center [594, 309] width 535 height 207
click at [1122, 23] on div "C L" at bounding box center [1114, 25] width 30 height 30
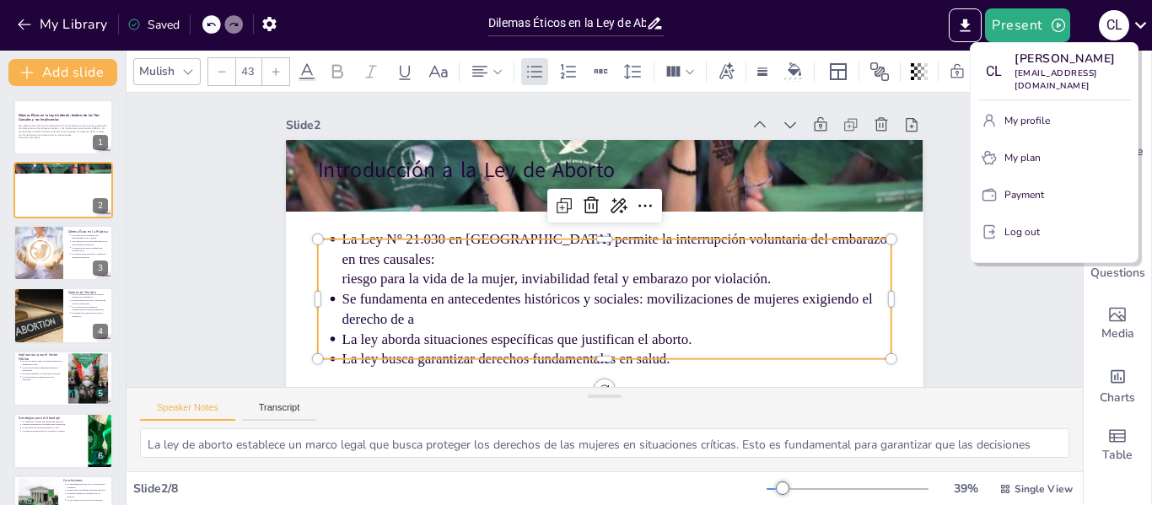
click at [888, 180] on div at bounding box center [576, 252] width 1152 height 505
